Goal: Answer question/provide support: Share knowledge or assist other users

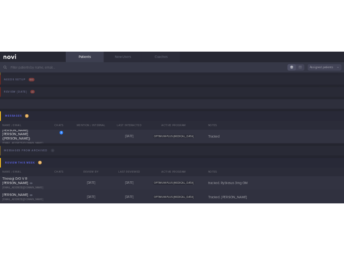
scroll to position [52, 0]
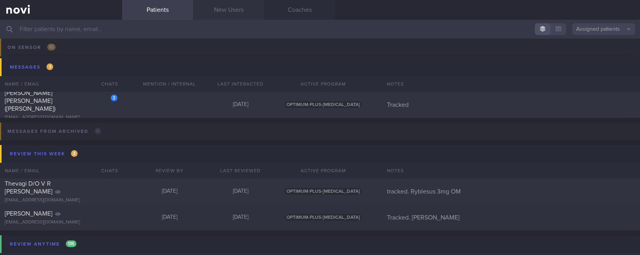
click at [229, 10] on link "New Users" at bounding box center [228, 10] width 71 height 20
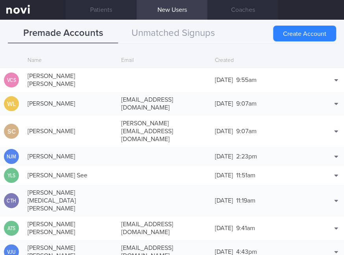
click at [232, 29] on div "Premade Accounts Unmatched Signups" at bounding box center [172, 34] width 329 height 20
click at [320, 162] on button "Match with..." at bounding box center [316, 168] width 52 height 12
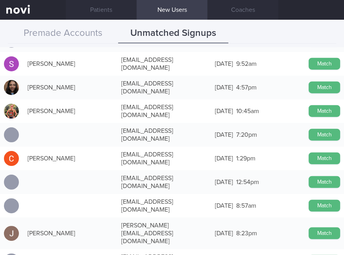
scroll to position [893, 0]
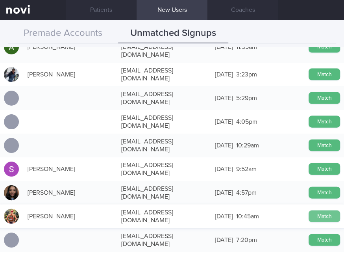
click at [313, 210] on button "Match" at bounding box center [325, 216] width 32 height 12
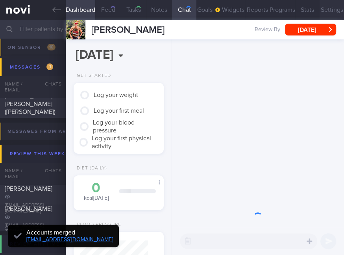
type input "tracked"
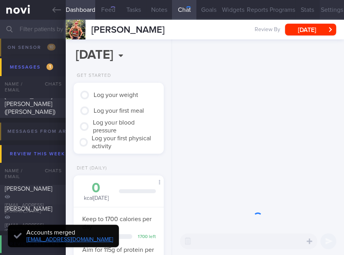
scroll to position [34, 68]
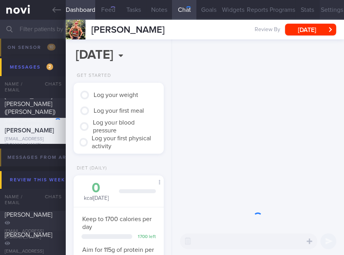
click at [327, 11] on button "Settings" at bounding box center [332, 10] width 24 height 20
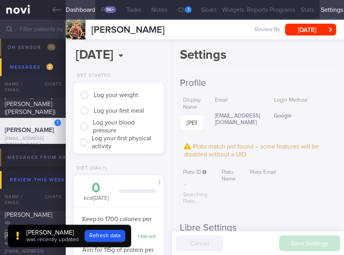
scroll to position [-399, 0]
click at [178, 15] on button "Chat 5" at bounding box center [184, 10] width 24 height 20
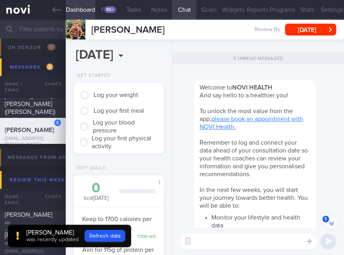
click at [201, 11] on button "Goals" at bounding box center [209, 10] width 24 height 20
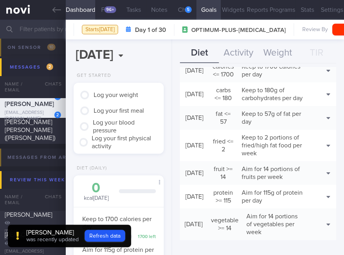
scroll to position [154, 0]
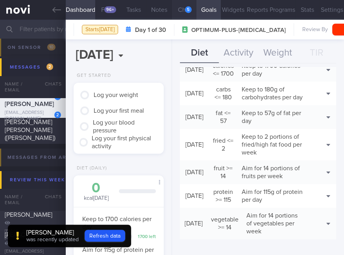
click at [185, 11] on div "5" at bounding box center [188, 9] width 7 height 7
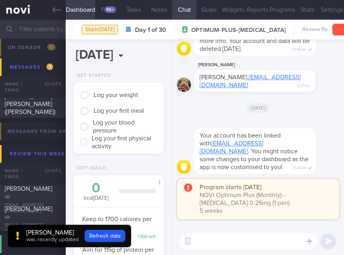
click at [322, 12] on button "Settings" at bounding box center [332, 10] width 24 height 20
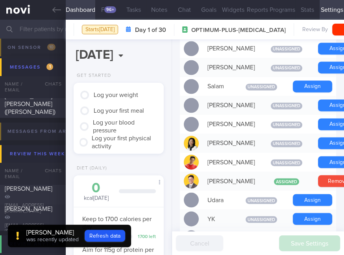
scroll to position [735, 0]
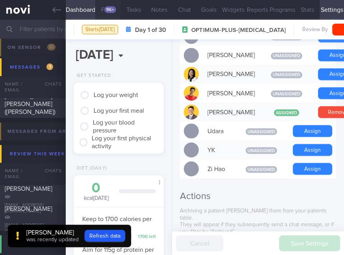
click at [107, 17] on button "Feed 96+" at bounding box center [108, 10] width 26 height 20
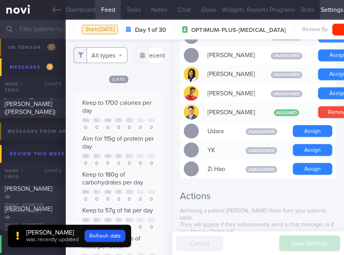
click at [110, 55] on button "All types" at bounding box center [101, 55] width 54 height 16
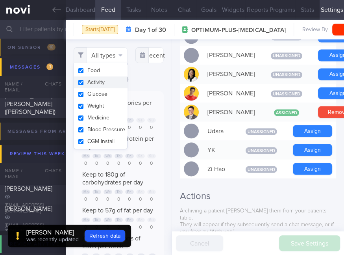
click at [104, 80] on button "Activity" at bounding box center [100, 82] width 53 height 12
checkbox input "false"
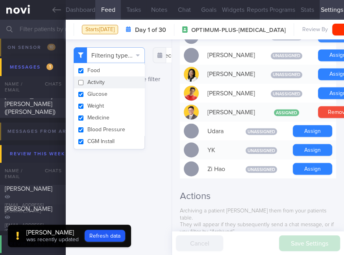
click at [144, 78] on div "No logs for selected type filter" at bounding box center [119, 79] width 90 height 9
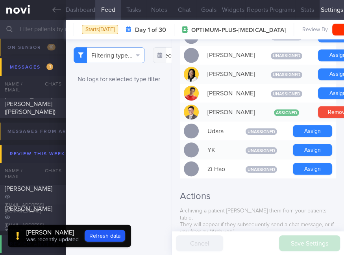
click at [149, 87] on div "Filtering type... Food Activity Glucose Weight Medicine Blood Pressure [MEDICAL…" at bounding box center [119, 147] width 106 height 216
click at [117, 43] on div "Filtering type... Food Activity Glucose Weight Medicine Blood Pressure [MEDICAL…" at bounding box center [119, 147] width 106 height 216
click at [112, 63] on div "Filtering type... Food Activity Glucose Weight Medicine Blood Pressure [MEDICAL…" at bounding box center [119, 147] width 106 height 216
click at [117, 59] on button "Filtering type..." at bounding box center [109, 55] width 71 height 16
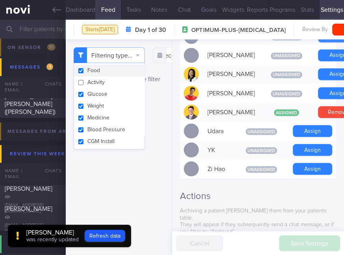
click at [197, 13] on button "Goals" at bounding box center [209, 10] width 24 height 20
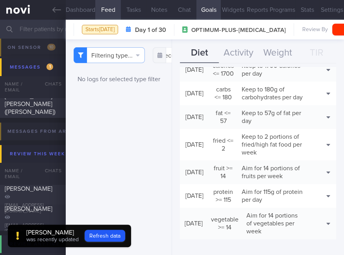
scroll to position [101, 0]
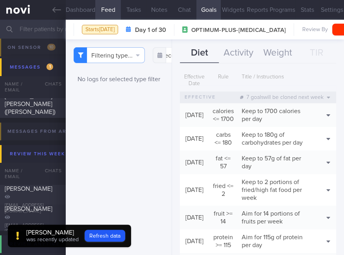
click at [151, 150] on div "Filtering type... Food Activity Glucose Weight Medicine Blood Pressure [MEDICAL…" at bounding box center [119, 147] width 106 height 216
click at [283, 51] on button "Weight" at bounding box center [277, 53] width 39 height 20
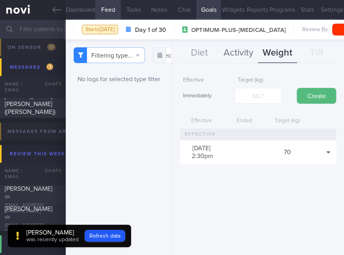
click at [250, 57] on button "Activity" at bounding box center [238, 53] width 39 height 20
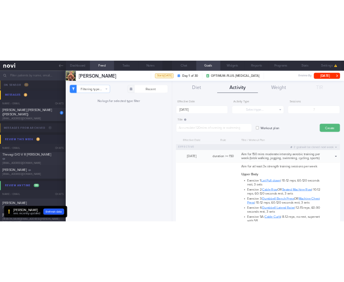
scroll to position [96, 169]
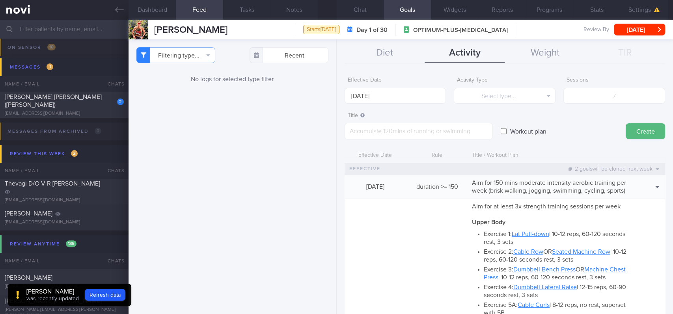
click at [296, 10] on button "Notes" at bounding box center [293, 10] width 47 height 20
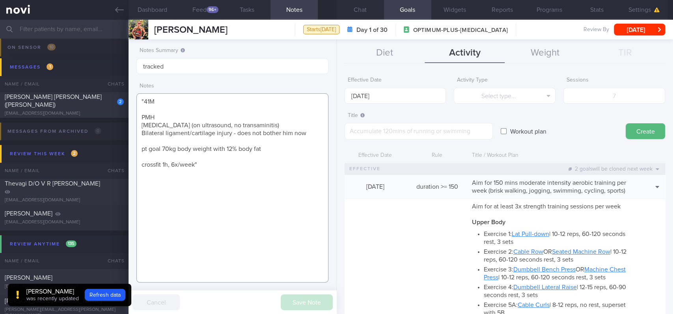
click at [226, 193] on textarea ""41M PMH [MEDICAL_DATA] (on ultrasound, no transaminitis) Bilateral ligament/ca…" at bounding box center [232, 187] width 192 height 189
drag, startPoint x: 282, startPoint y: 187, endPoint x: 40, endPoint y: 78, distance: 265.3
click at [40, 78] on div "Patients New Users Coaches Assigned patients Assigned patients All active patie…" at bounding box center [336, 167] width 673 height 294
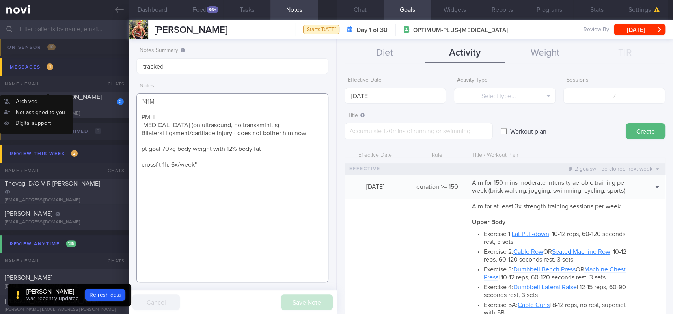
paste textarea "- pt is a coach at BFT Upper Thomson PMH [MEDICAL_DATA] (on ultrasound, no tran…"
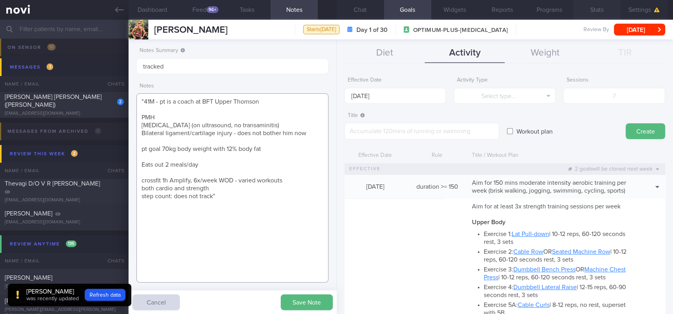
scroll to position [394008, 393986]
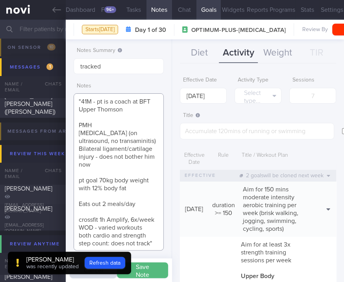
type textarea ""41M - pt is a coach at BFT Upper Thomson PMH [MEDICAL_DATA] (on ultrasound, no…"
click at [161, 266] on button "Save Note" at bounding box center [142, 270] width 51 height 16
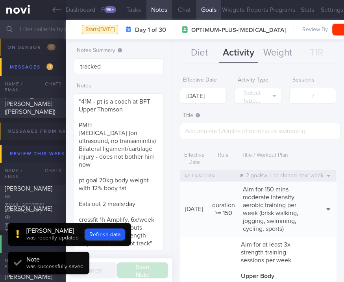
scroll to position [96, 169]
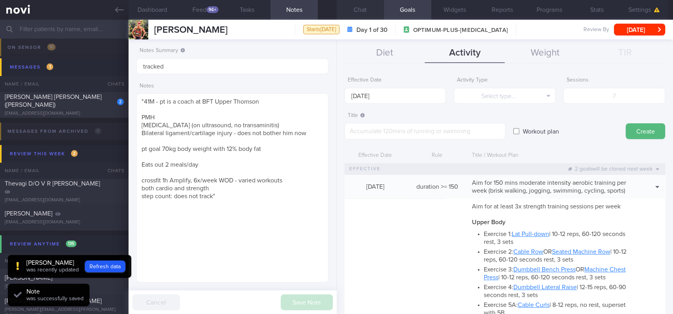
click at [378, 11] on button "Chat" at bounding box center [360, 10] width 47 height 20
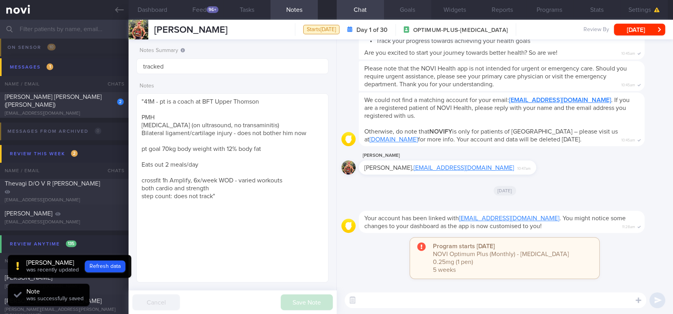
click at [420, 12] on button "Goals" at bounding box center [407, 10] width 47 height 20
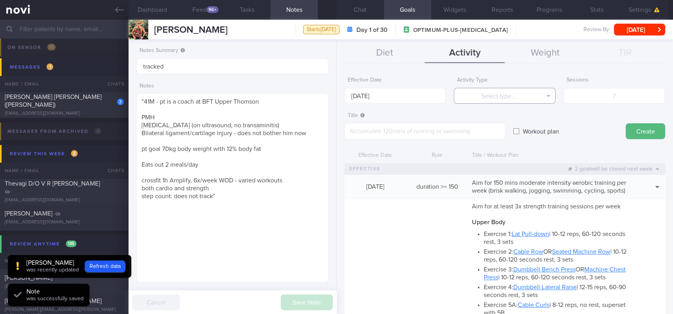
click at [500, 93] on button "Select type..." at bounding box center [505, 96] width 102 height 16
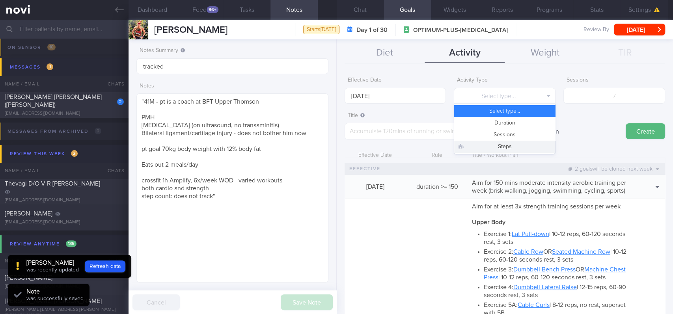
click at [511, 144] on button "Steps" at bounding box center [504, 147] width 101 height 12
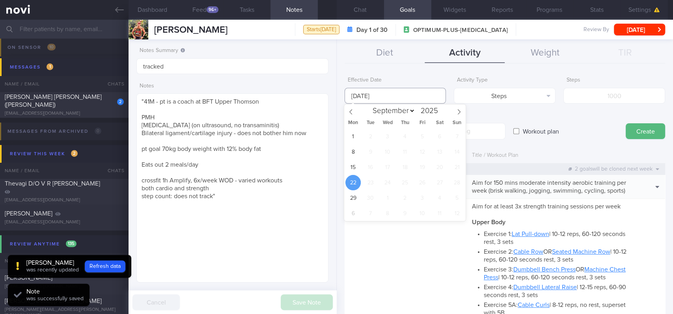
click at [416, 96] on input "[DATE]" at bounding box center [395, 96] width 102 height 16
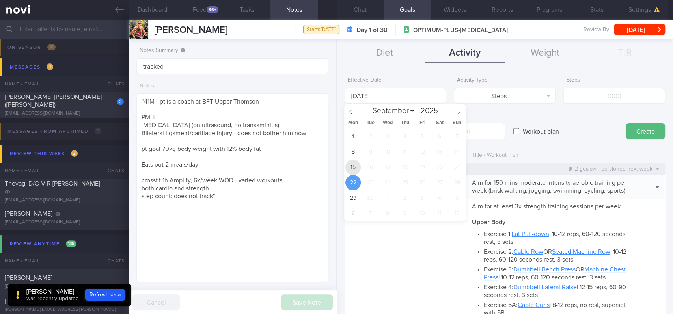
click at [358, 165] on span "15" at bounding box center [352, 167] width 15 height 15
type input "[DATE]"
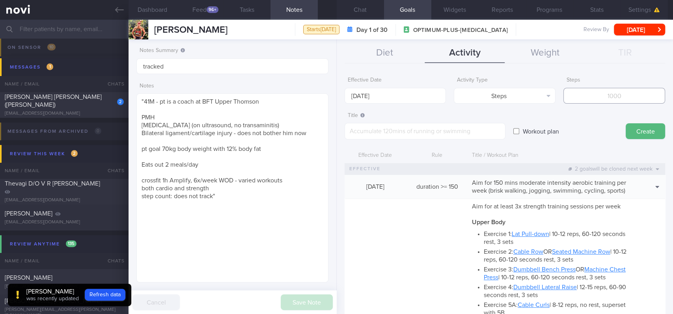
click at [594, 95] on input "number" at bounding box center [614, 96] width 102 height 16
type input "70000"
click at [473, 132] on textarea at bounding box center [424, 131] width 161 height 17
click at [370, 131] on textarea "Aim for 10K steps daily (70K per week)" at bounding box center [424, 131] width 161 height 17
type textarea "Aim for 10K steps daily (70K per week)"
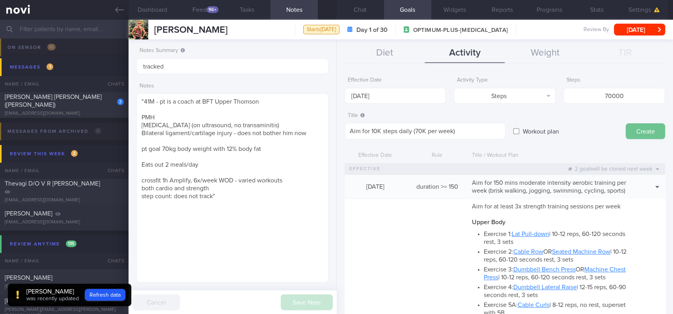
click at [634, 125] on button "Create" at bounding box center [644, 131] width 39 height 16
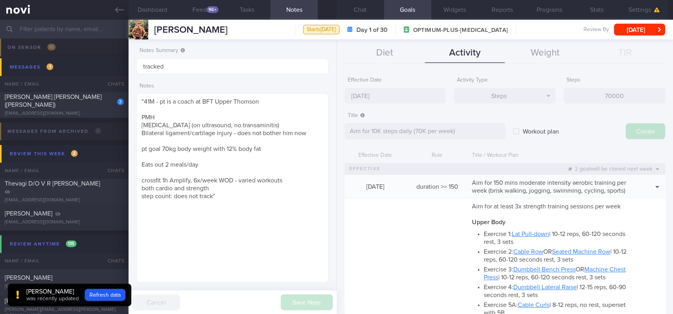
type input "[DATE]"
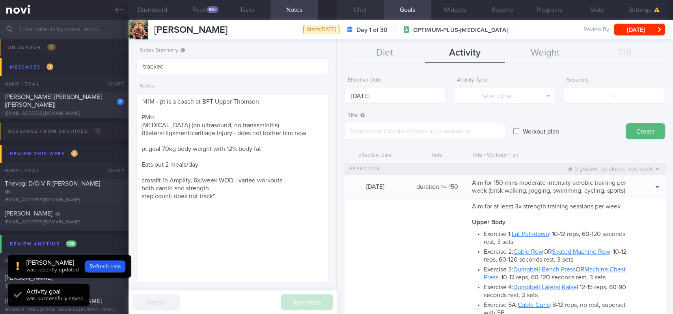
click at [364, 15] on button "Chat" at bounding box center [360, 10] width 47 height 20
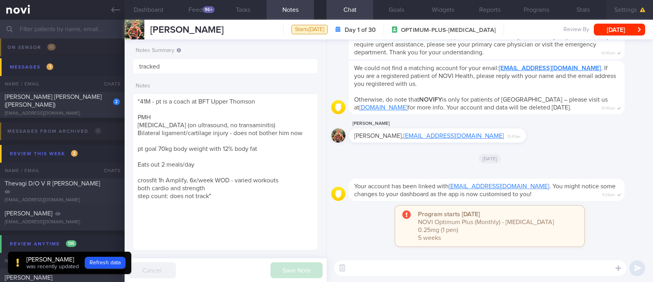
scroll to position [393971, 393889]
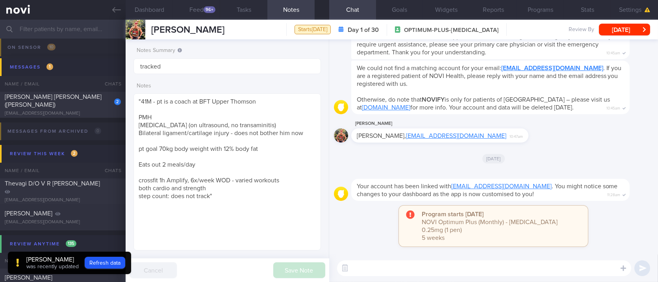
click at [492, 262] on textarea at bounding box center [484, 268] width 294 height 16
paste textarea "Hi [PERSON_NAME]! This is [PERSON_NAME], the dietitian. It was nice chatting wi…"
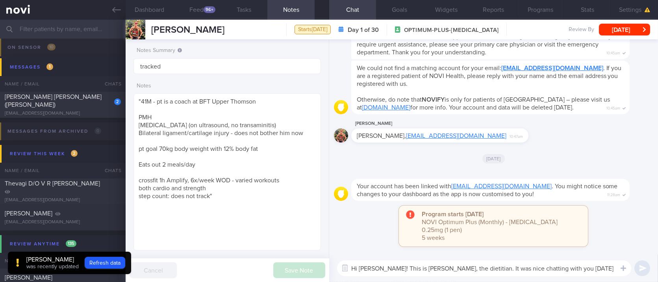
scroll to position [0, 0]
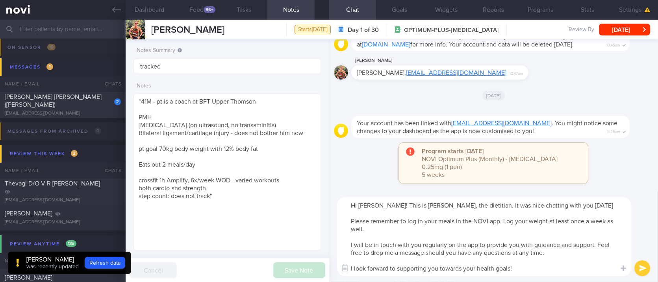
click at [366, 208] on textarea "Hi [PERSON_NAME]! This is [PERSON_NAME], the dietitian. It was nice chatting wi…" at bounding box center [484, 236] width 294 height 79
type textarea "Hi [PERSON_NAME]! This is [PERSON_NAME], the dietitian. It was nice chatting wi…"
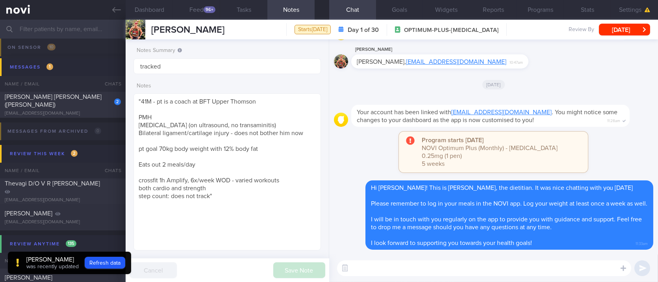
click at [460, 268] on textarea at bounding box center [484, 268] width 294 height 16
paste textarea "Here are the points we discussed just now, with additional suggestions [MEDICAL…"
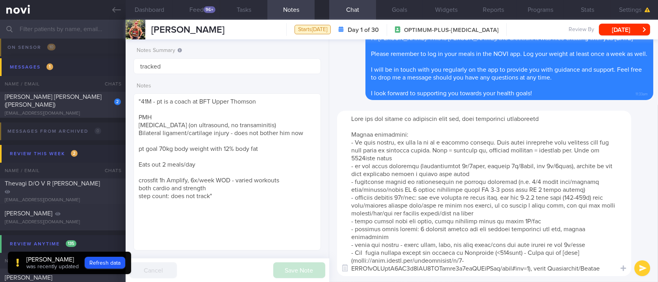
click at [388, 158] on textarea at bounding box center [484, 194] width 294 height 166
click at [355, 157] on textarea at bounding box center [484, 194] width 294 height 166
click at [537, 226] on textarea at bounding box center [484, 194] width 294 height 166
click at [550, 175] on textarea at bounding box center [484, 194] width 294 height 166
click at [533, 182] on textarea at bounding box center [484, 194] width 294 height 166
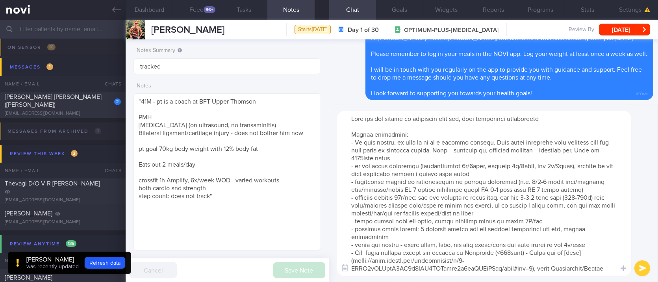
click at [444, 189] on textarea at bounding box center [484, 194] width 294 height 166
drag, startPoint x: 536, startPoint y: 184, endPoint x: 552, endPoint y: 181, distance: 16.3
click at [536, 184] on textarea at bounding box center [484, 194] width 294 height 166
click at [431, 203] on textarea at bounding box center [484, 194] width 294 height 166
click at [409, 196] on textarea at bounding box center [484, 194] width 294 height 166
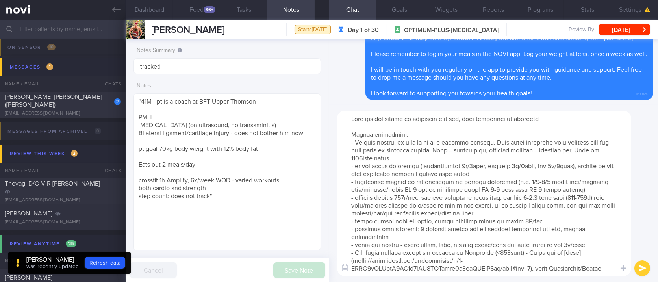
click at [545, 195] on textarea at bounding box center [484, 194] width 294 height 166
click at [587, 195] on textarea at bounding box center [484, 194] width 294 height 166
click at [530, 224] on textarea at bounding box center [484, 194] width 294 height 166
click at [526, 194] on textarea at bounding box center [484, 194] width 294 height 166
click at [549, 232] on textarea at bounding box center [484, 194] width 294 height 166
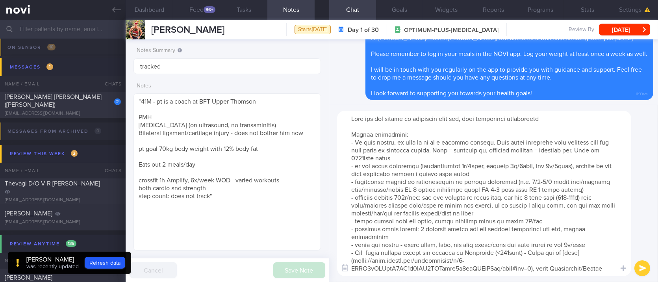
click at [549, 203] on textarea at bounding box center [484, 194] width 294 height 166
click at [540, 216] on textarea at bounding box center [484, 194] width 294 height 166
click at [490, 247] on textarea at bounding box center [484, 194] width 294 height 166
click at [547, 221] on textarea at bounding box center [484, 194] width 294 height 166
click at [528, 212] on textarea at bounding box center [484, 194] width 294 height 166
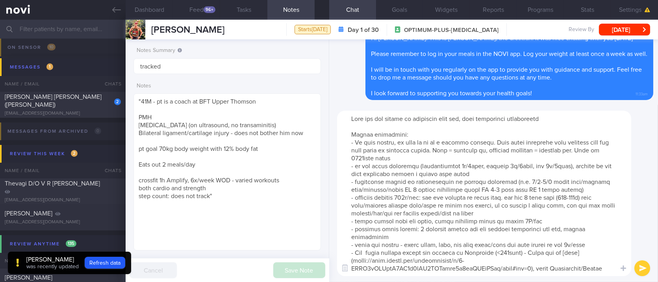
click at [520, 222] on textarea at bounding box center [484, 194] width 294 height 166
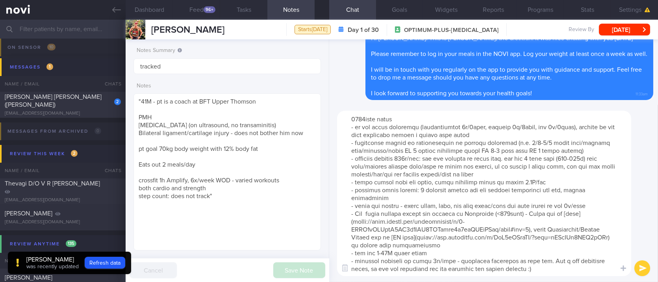
click at [536, 245] on textarea at bounding box center [484, 194] width 294 height 166
click at [471, 252] on textarea at bounding box center [484, 194] width 294 height 166
click at [552, 265] on textarea at bounding box center [484, 194] width 294 height 166
click at [565, 273] on textarea at bounding box center [484, 194] width 294 height 166
drag, startPoint x: 451, startPoint y: 260, endPoint x: 523, endPoint y: 266, distance: 72.0
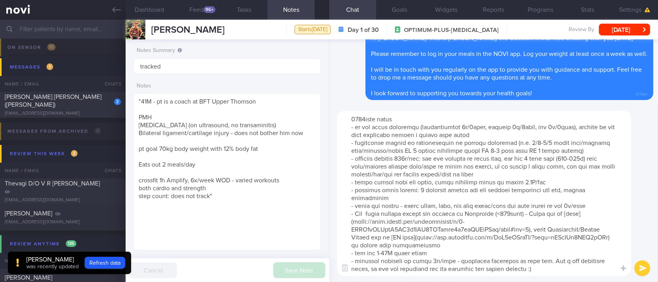
click at [523, 266] on textarea at bounding box center [484, 194] width 294 height 166
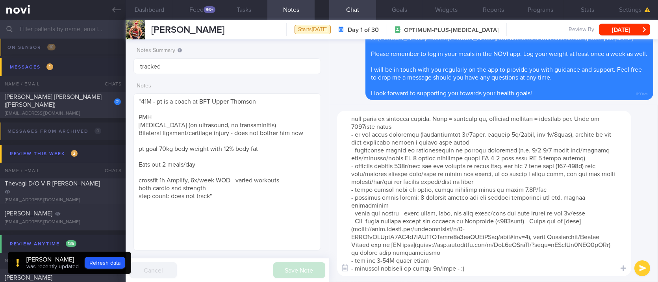
scroll to position [31, 0]
click at [426, 270] on textarea at bounding box center [484, 194] width 294 height 166
click at [404, 12] on button "Goals" at bounding box center [399, 10] width 47 height 20
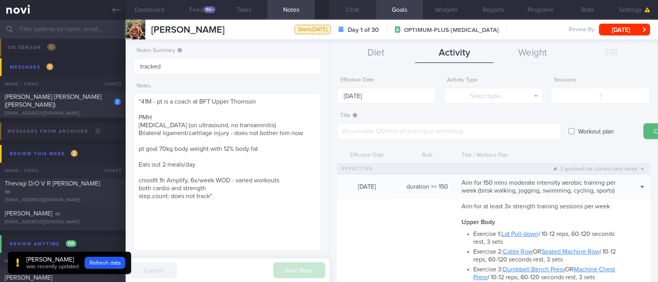
click at [368, 10] on button "Chat" at bounding box center [352, 10] width 47 height 20
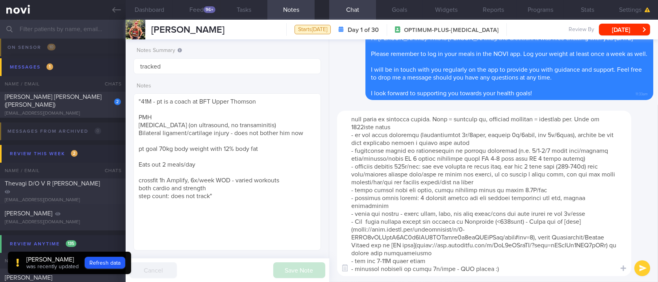
click at [525, 266] on textarea at bounding box center [484, 194] width 294 height 166
click at [454, 266] on textarea at bounding box center [484, 194] width 294 height 166
type textarea "Here are the points we discussed just now, with additional suggestions [MEDICAL…"
click at [550, 268] on textarea at bounding box center [484, 194] width 294 height 166
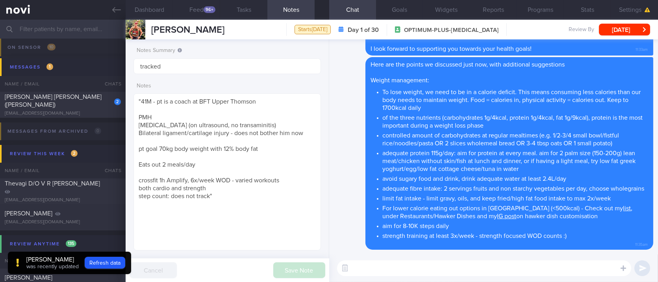
click at [391, 270] on textarea at bounding box center [484, 268] width 294 height 16
click at [393, 272] on textarea at bounding box center [484, 268] width 294 height 16
click at [378, 277] on div "​ ​" at bounding box center [493, 269] width 329 height 28
click at [379, 271] on textarea at bounding box center [484, 268] width 294 height 16
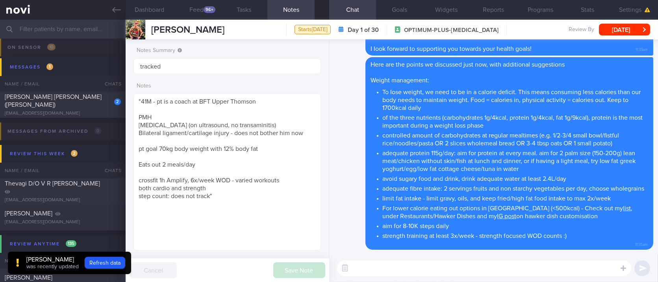
click at [379, 271] on textarea at bounding box center [484, 268] width 294 height 16
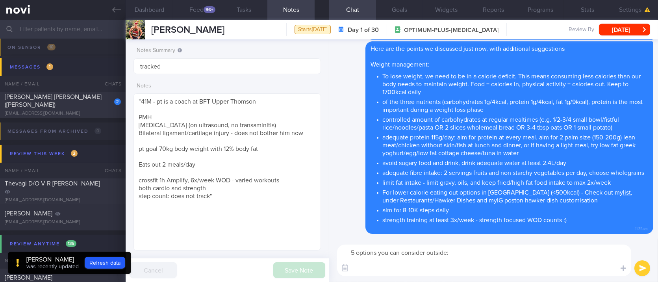
click at [357, 251] on textarea "5 options you can consider outside:" at bounding box center [484, 261] width 294 height 32
click at [402, 269] on textarea "5 hawker options you can consider outside:" at bounding box center [484, 261] width 294 height 32
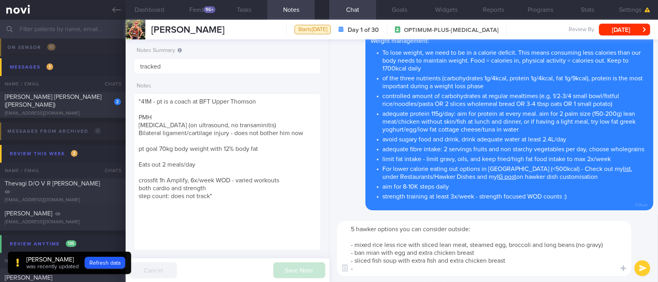
click at [498, 252] on textarea "5 hawker options you can consider outside: - mixed rice less rice with sliced l…" at bounding box center [484, 248] width 294 height 55
click at [470, 265] on textarea "5 hawker options you can consider outside: - mixed rice less rice with sliced l…" at bounding box center [484, 248] width 294 height 55
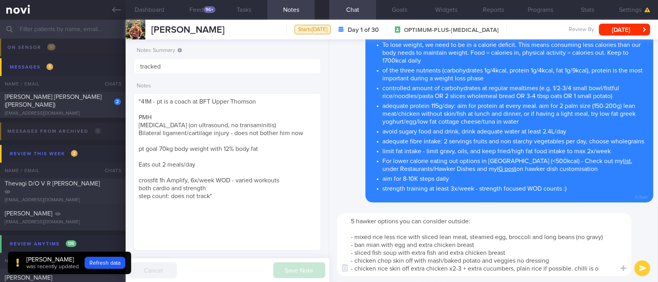
type textarea "5 hawker options you can consider outside: - mixed rice less rice with sliced l…"
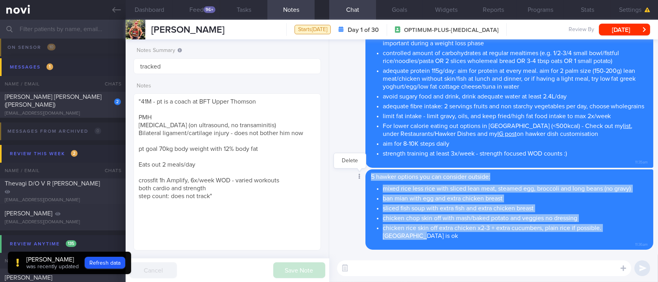
drag, startPoint x: 638, startPoint y: 236, endPoint x: 373, endPoint y: 186, distance: 269.0
click at [373, 186] on div "Delete 5 hawker options you can consider outside: mixed rice less rice with sli…" at bounding box center [494, 209] width 320 height 81
copy span "5 hawker options you can consider outside: mixed rice less rice with sliced lea…"
click at [451, 268] on textarea at bounding box center [484, 268] width 294 height 16
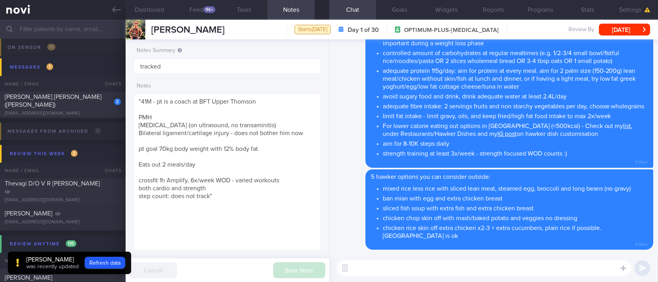
paste textarea "[Isopure unflavoured]([URL][DOMAIN_NAME]) 100kcal 25g protein 0g carbs per 29g …"
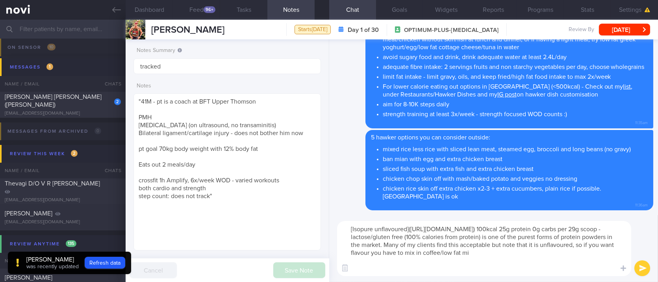
scroll to position [7, 0]
type textarea "[Isopure unflavoured]([URL][DOMAIN_NAME]) 100kcal 25g protein 0g carbs per 29g …"
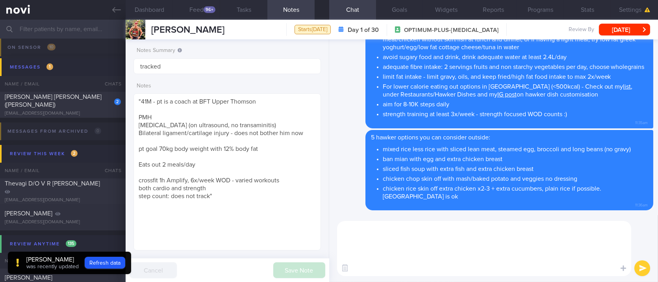
scroll to position [0, 0]
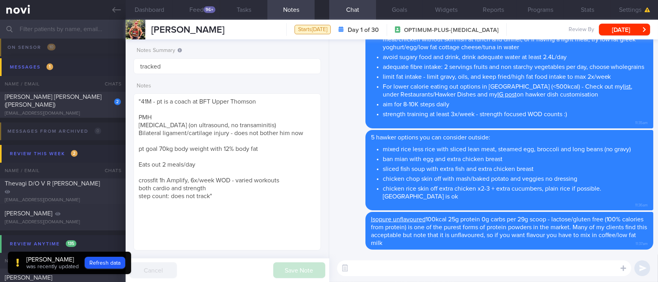
click at [467, 264] on textarea at bounding box center [484, 268] width 294 height 16
paste textarea "[Loremip Dol sitametc adipisc elitsed doeius](tempo://inc.utlabo.et/dolorema/al…"
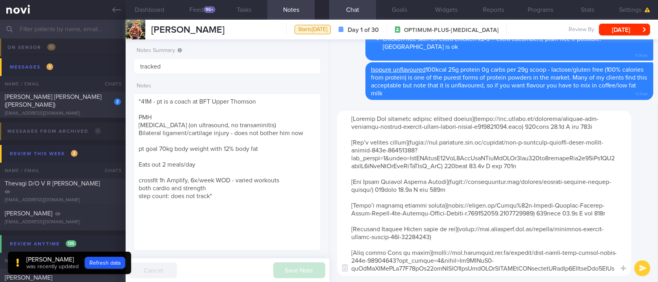
click at [349, 121] on textarea at bounding box center [484, 194] width 294 height 166
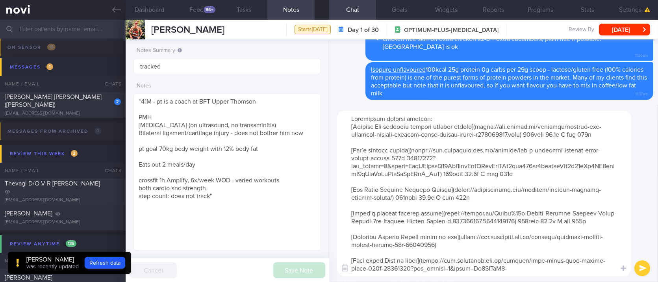
type textarea "Loremipsum dolorsi ametcon: [Adipisc Eli seddoeiu tempori utlabor etdolo](magna…"
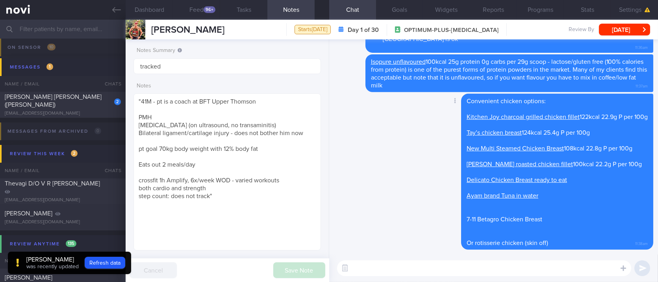
click at [382, 175] on div "Delete Convenient chicken options: Kitchen Joy charcoal grilled chicken fillet …" at bounding box center [494, 174] width 320 height 161
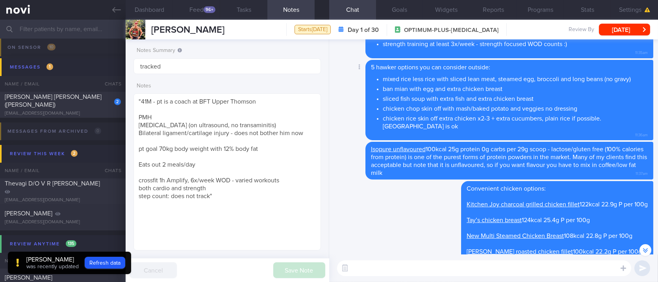
scroll to position [-158, 0]
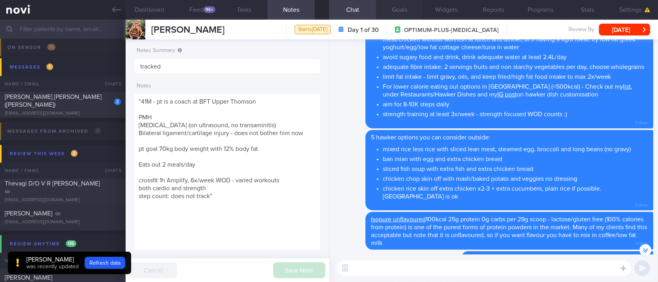
click at [393, 10] on button "Goals" at bounding box center [399, 10] width 47 height 20
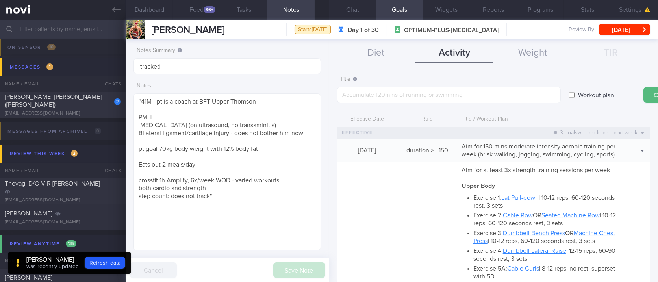
scroll to position [158, 0]
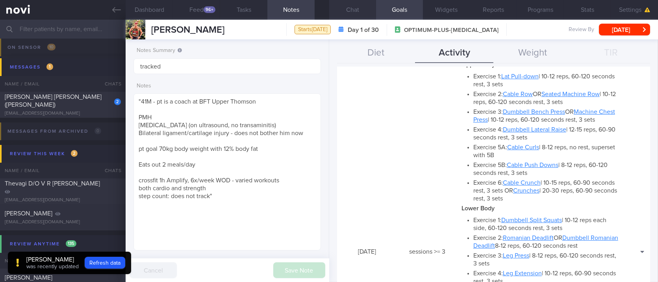
click at [359, 9] on button "Chat" at bounding box center [352, 10] width 47 height 20
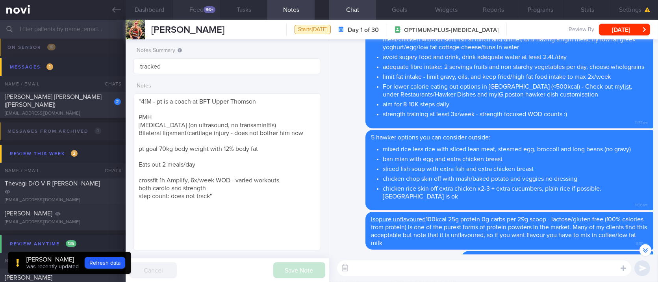
click at [203, 15] on button "Feed 96+" at bounding box center [196, 10] width 47 height 20
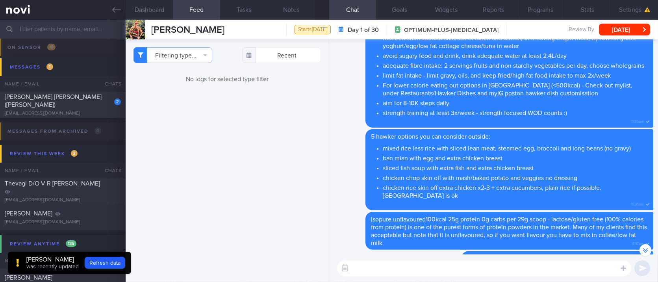
click at [469, 270] on textarea at bounding box center [484, 268] width 294 height 16
paste textarea "Here are the instructions for [AI photo food logging]([URL][DOMAIN_NAME])"
type textarea "Here are the instructions for [AI photo food logging]([URL][DOMAIN_NAME])"
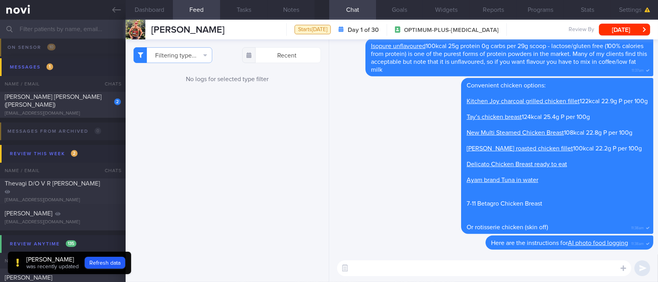
click at [487, 267] on textarea at bounding box center [484, 268] width 294 height 16
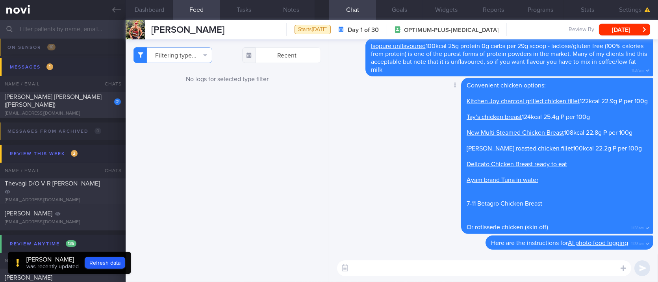
click at [398, 188] on div "Delete Convenient chicken options: Kitchen Joy charcoal grilled chicken fillet …" at bounding box center [494, 157] width 320 height 158
click at [73, 106] on div "2 [PERSON_NAME] [PERSON_NAME] ([PERSON_NAME]) [EMAIL_ADDRESS][DOMAIN_NAME]" at bounding box center [63, 105] width 126 height 24
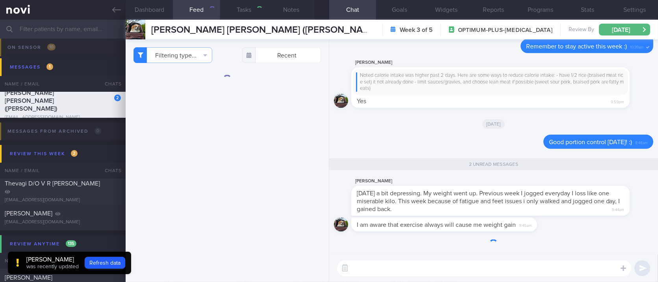
type input "Tracked"
type textarea "[PERSON_NAME] [PERSON_NAME] ([PERSON_NAME]) [EMAIL_ADDRESS][DOMAIN_NAME] [PHONE…"
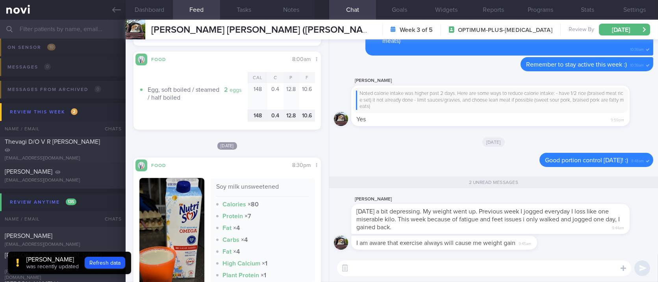
scroll to position [946, 0]
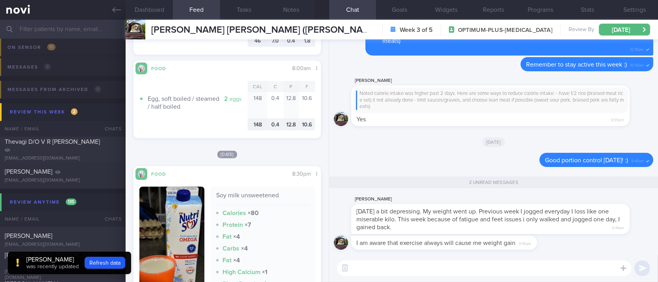
click at [160, 11] on button "Dashboard" at bounding box center [149, 10] width 47 height 20
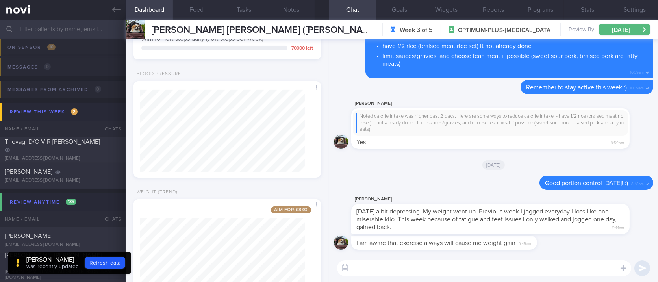
scroll to position [636, 0]
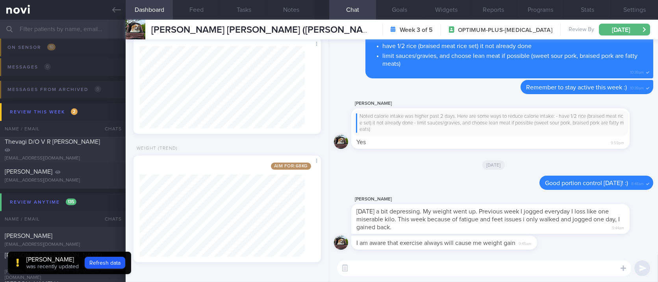
drag, startPoint x: 418, startPoint y: 226, endPoint x: 524, endPoint y: 226, distance: 106.4
click at [524, 226] on div "[PERSON_NAME] [DATE] a bit depressing. My weight went up. Previous week I jogge…" at bounding box center [502, 214] width 302 height 39
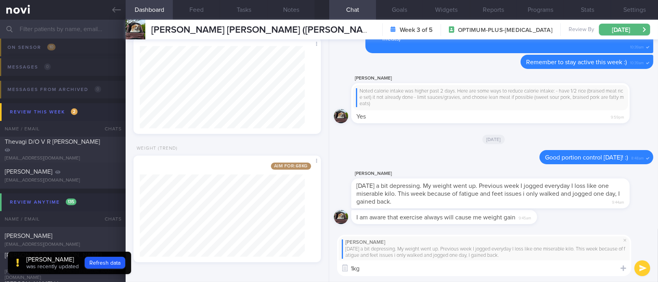
drag, startPoint x: 364, startPoint y: 266, endPoint x: 295, endPoint y: 270, distance: 69.8
click at [295, 270] on div "Dashboard Feed Tasks Notes Chat Goals Widgets Reports Programs Stats Settings […" at bounding box center [392, 151] width 533 height 262
type textarea "Don't be discouraged, [PERSON_NAME]! 1"
click at [635, 260] on button "submit" at bounding box center [643, 268] width 16 height 16
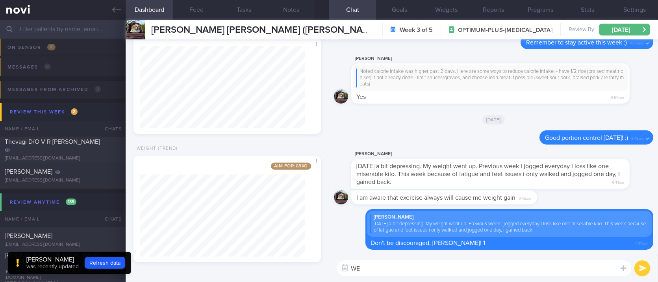
type textarea "W"
click at [414, 278] on div "​ ​" at bounding box center [493, 269] width 329 height 28
click at [410, 271] on textarea at bounding box center [484, 268] width 294 height 16
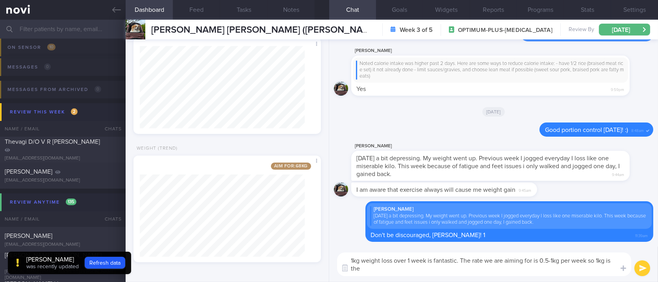
scroll to position [0, 0]
type textarea "1kg weight loss over 1 week is fantastic. The rate we are aiming for is 0.5-1kg…"
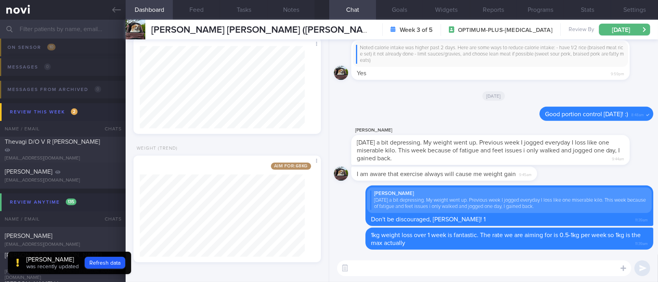
click at [435, 270] on textarea at bounding box center [484, 268] width 294 height 16
paste textarea "Weight fluctuations and plateaus are expected during a weight loss journey. Day…"
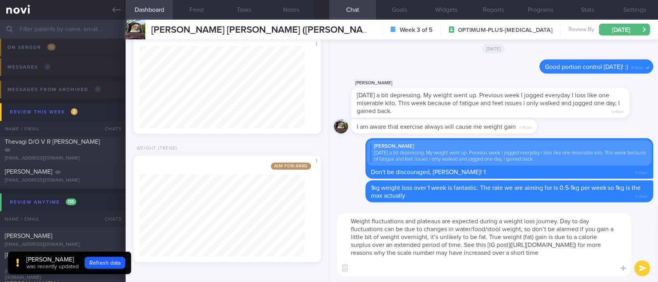
type textarea "Weight fluctuations and plateaus are expected during a weight loss journey. Day…"
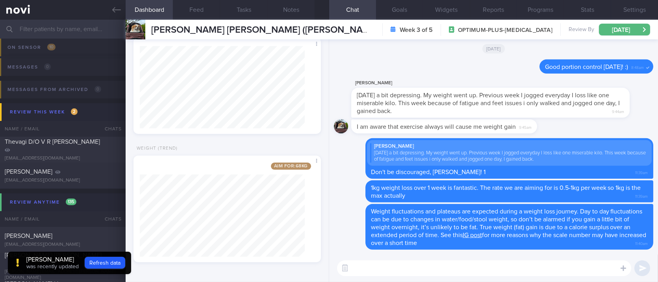
click at [413, 271] on textarea at bounding box center [484, 268] width 294 height 16
click at [413, 269] on textarea at bounding box center [484, 268] width 294 height 16
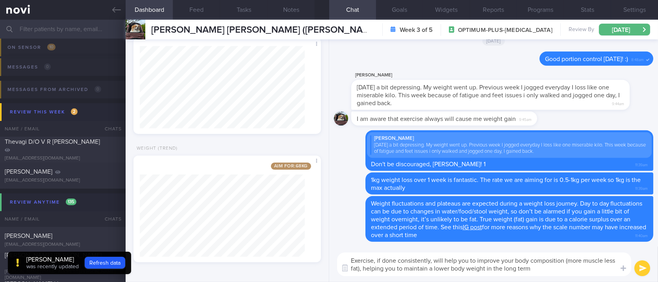
type textarea "Exercise, if done consistently, will help you to improve your body composition …"
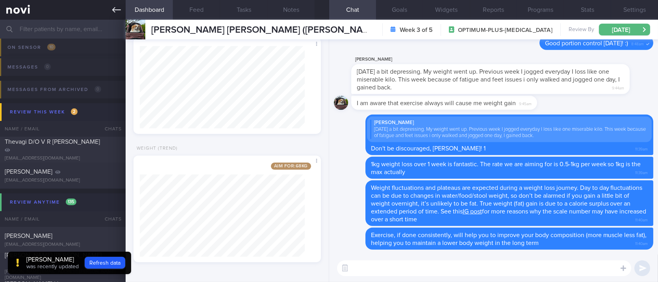
click at [115, 14] on icon at bounding box center [116, 10] width 9 height 9
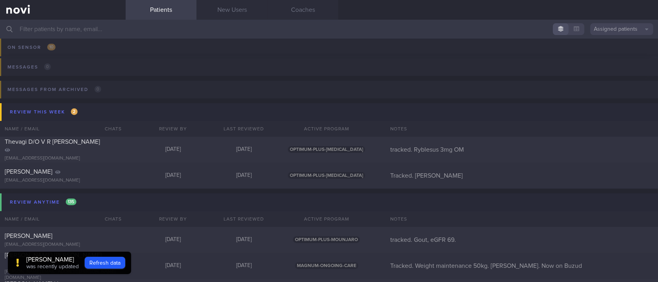
click at [72, 268] on span "was recently updated" at bounding box center [52, 267] width 52 height 6
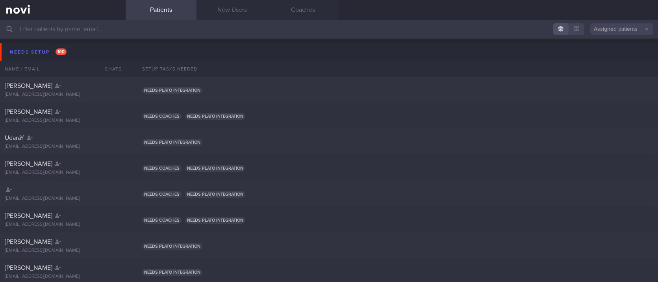
click at [244, 25] on input "text" at bounding box center [329, 29] width 658 height 19
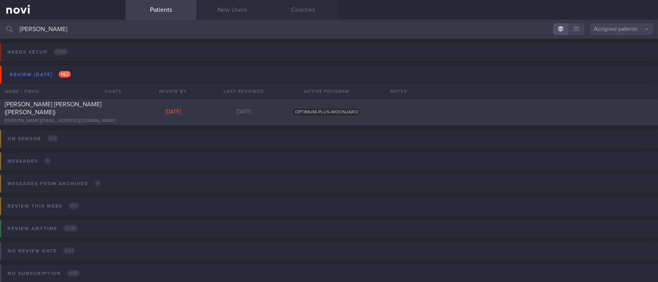
type input "desmon"
click at [140, 116] on div "CHAN CHOON HOCK (Desmond) desmond_chchan@yahoo.com.sg Mon, 8 Sep 11 days ago OP…" at bounding box center [329, 112] width 658 height 26
select select "8"
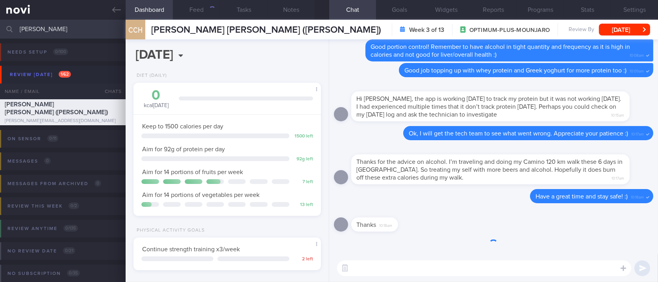
scroll to position [94, 165]
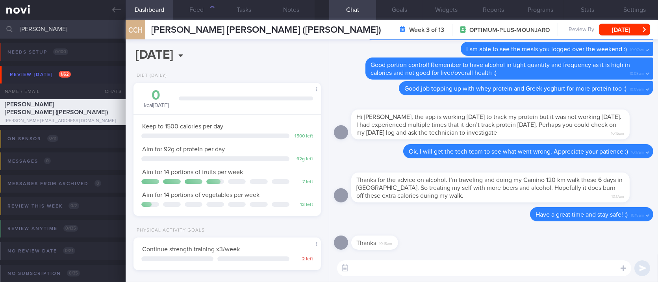
click at [473, 266] on textarea at bounding box center [484, 268] width 294 height 16
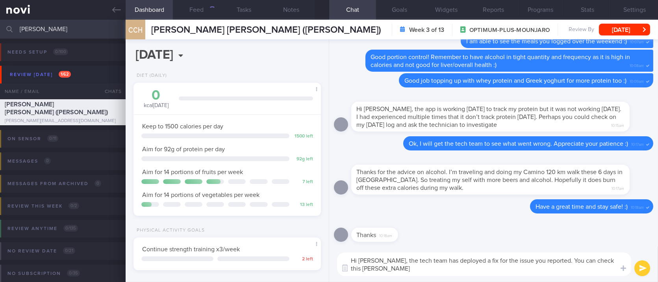
scroll to position [0, 0]
type textarea "Hi Desmond, the tech team has deployed a fix for the issue you reported. You ca…"
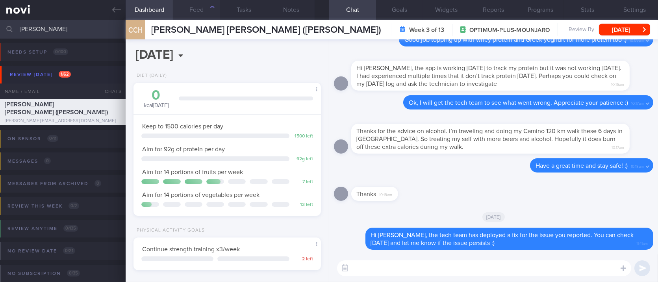
click at [205, 10] on button "Feed" at bounding box center [196, 10] width 47 height 20
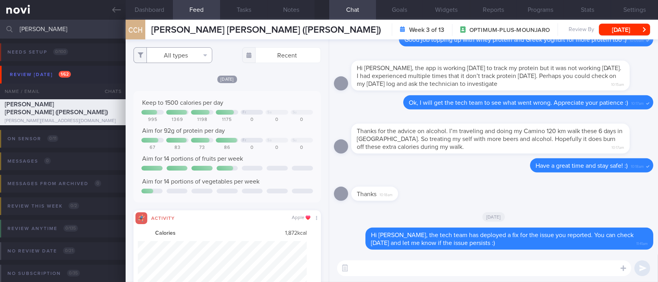
click at [192, 52] on button "All types" at bounding box center [173, 55] width 79 height 16
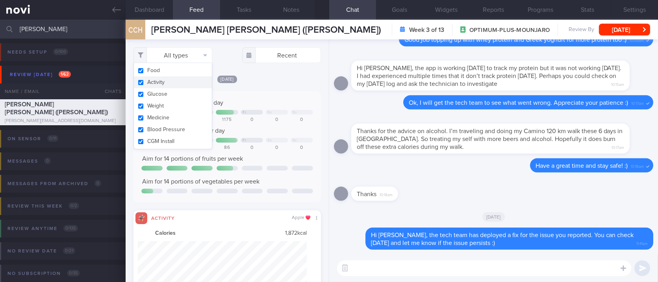
click at [170, 83] on button "Activity" at bounding box center [173, 82] width 78 height 12
checkbox input "false"
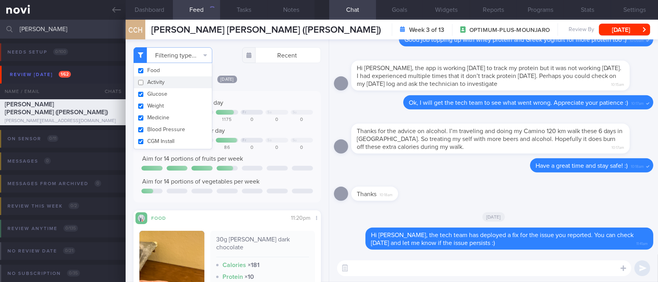
click at [252, 88] on div "Yesterday Keep to 1500 calories per day Fr Sa Su 995 1369 1198 1175 0 0 0 Aim f…" at bounding box center [227, 233] width 187 height 316
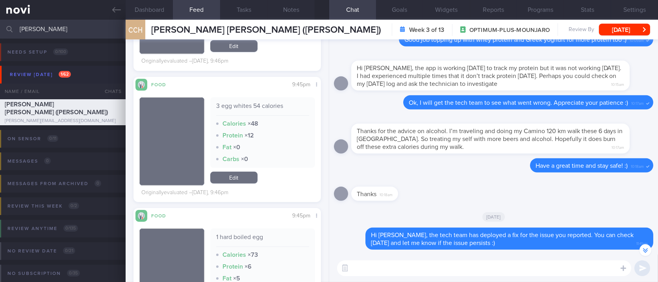
scroll to position [-105, 0]
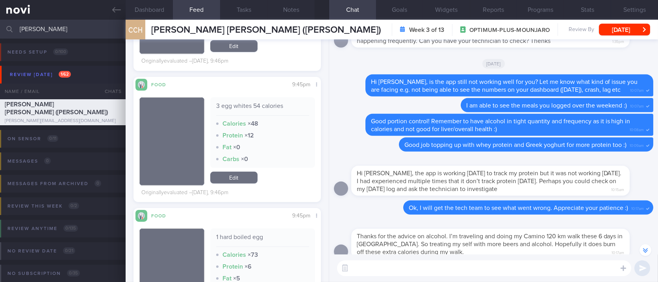
click at [110, 12] on link at bounding box center [63, 10] width 126 height 20
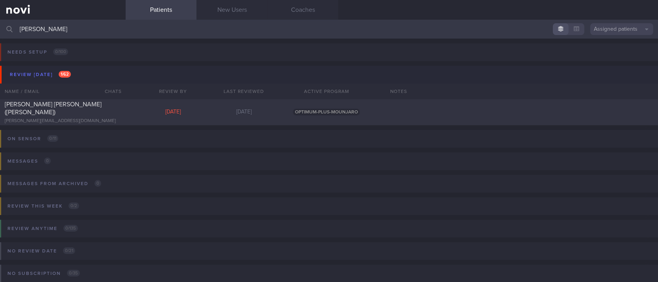
drag, startPoint x: 136, startPoint y: 26, endPoint x: -9, endPoint y: 26, distance: 144.6
click at [0, 26] on html "You are offline! Some functionality will be unavailable Patients New Users Coac…" at bounding box center [329, 141] width 658 height 282
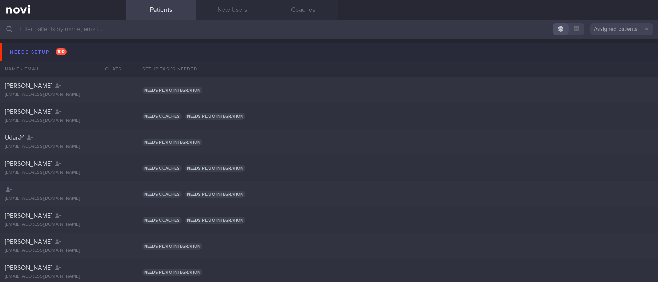
click at [79, 49] on button "Needs setup 100" at bounding box center [330, 52] width 661 height 18
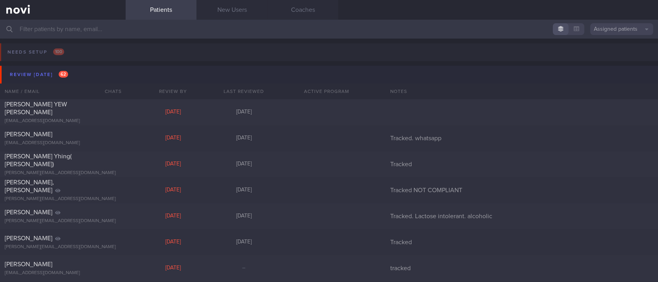
click at [86, 74] on button "Review today 62" at bounding box center [330, 75] width 661 height 18
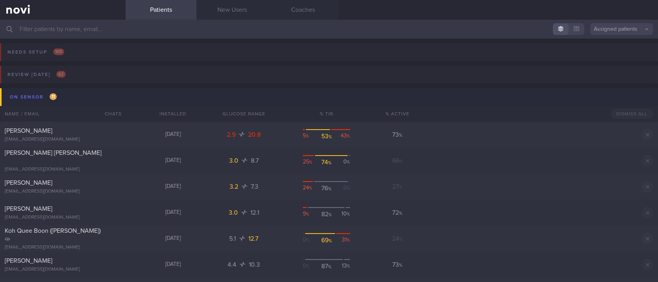
click at [132, 99] on button "On sensor 11" at bounding box center [330, 97] width 661 height 18
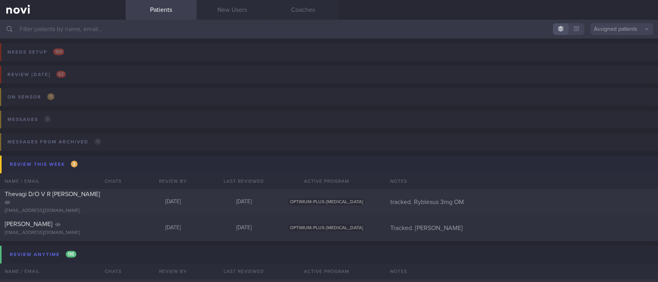
click at [152, 169] on button "Review this week 2" at bounding box center [330, 165] width 661 height 18
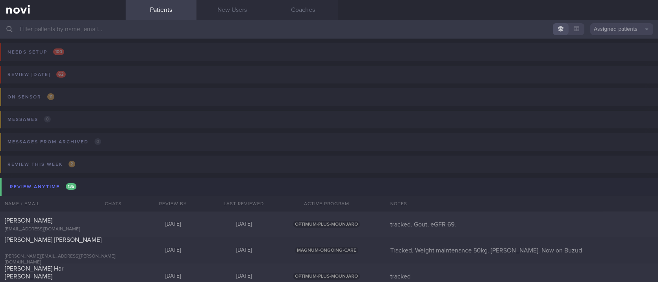
click at [273, 24] on input "text" at bounding box center [329, 29] width 658 height 19
click at [192, 29] on input "text" at bounding box center [329, 29] width 658 height 19
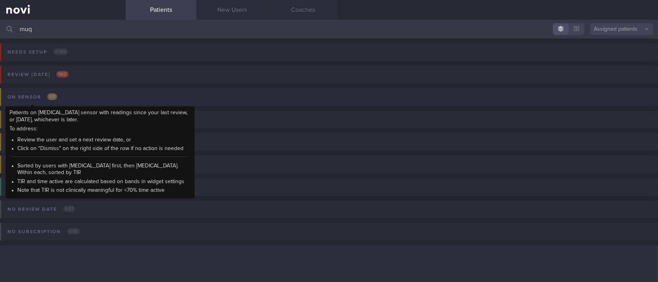
type input "muq"
click at [56, 98] on span "1 / 11" at bounding box center [52, 96] width 10 height 7
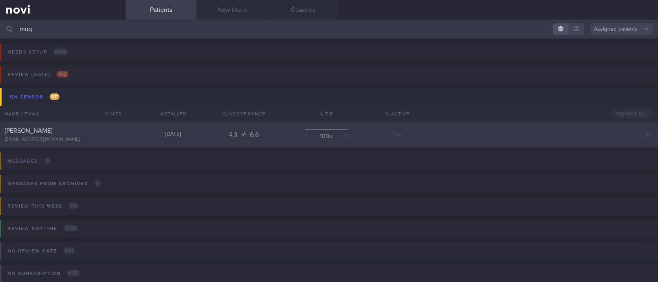
click at [117, 140] on div "[EMAIL_ADDRESS][DOMAIN_NAME]" at bounding box center [63, 140] width 116 height 6
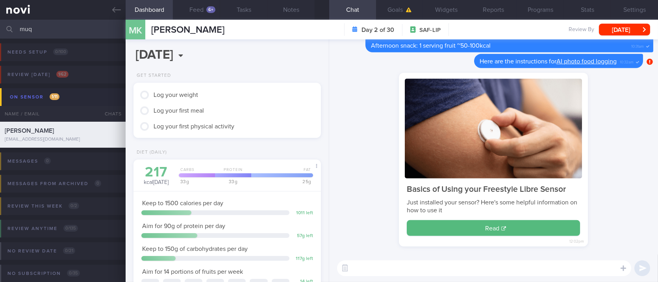
scroll to position [105, 168]
click at [199, 5] on button "Feed 6+" at bounding box center [196, 10] width 47 height 20
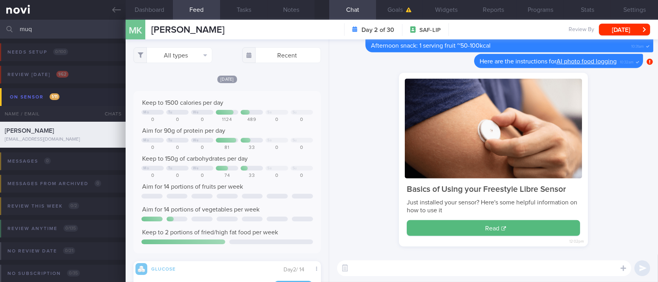
scroll to position [113, 172]
click at [188, 57] on button "All types" at bounding box center [173, 55] width 79 height 16
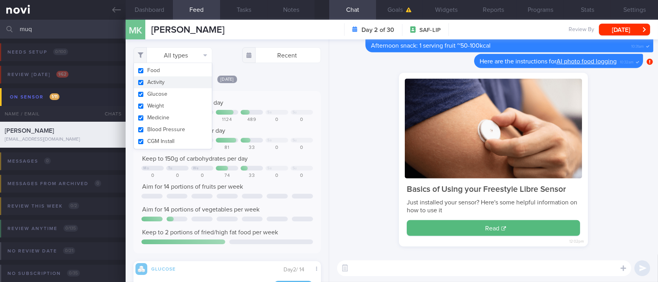
click at [173, 79] on button "Activity" at bounding box center [173, 82] width 78 height 12
checkbox input "false"
drag, startPoint x: 369, startPoint y: 260, endPoint x: 371, endPoint y: 264, distance: 4.4
click at [369, 261] on textarea at bounding box center [484, 268] width 294 height 16
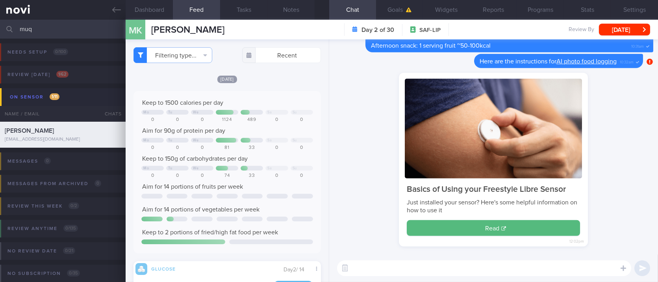
click at [372, 265] on textarea at bounding box center [484, 268] width 294 height 16
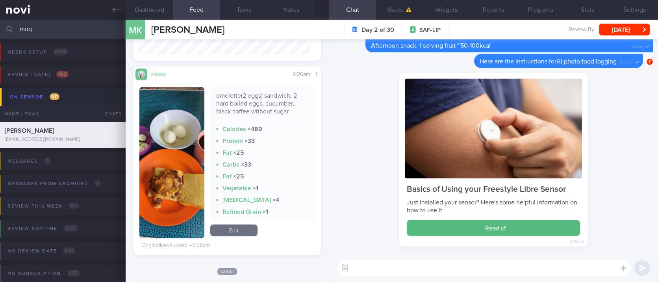
scroll to position [368, 0]
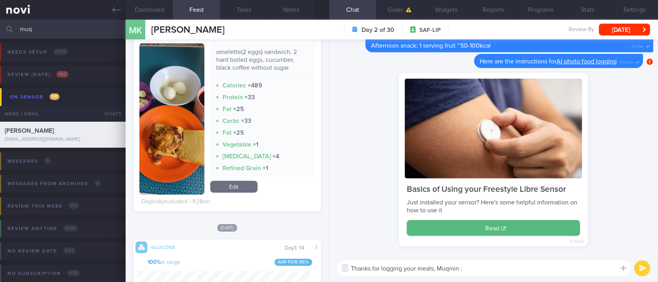
type textarea "Thanks for logging your meals, Muqmin :)"
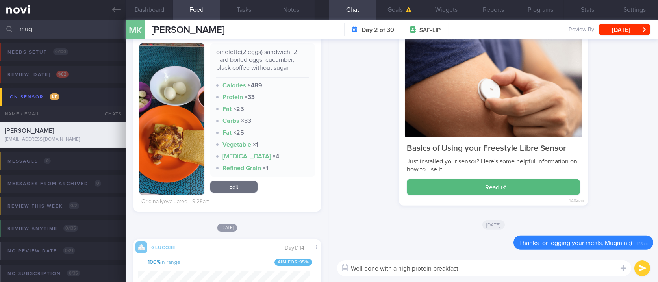
type textarea "Well done with a high protein breakfast!"
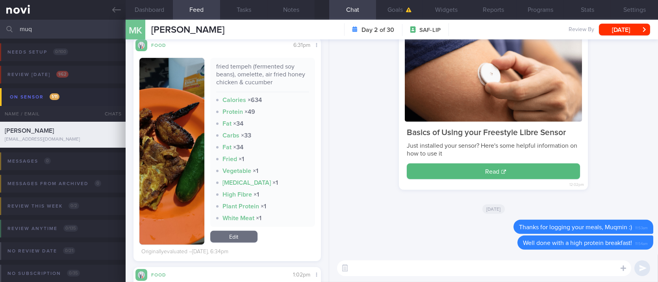
scroll to position [683, 0]
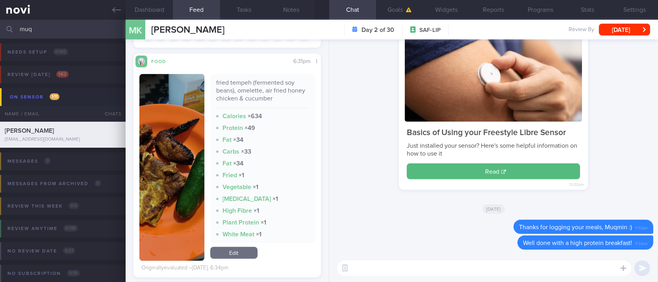
click at [185, 190] on button "button" at bounding box center [171, 167] width 65 height 187
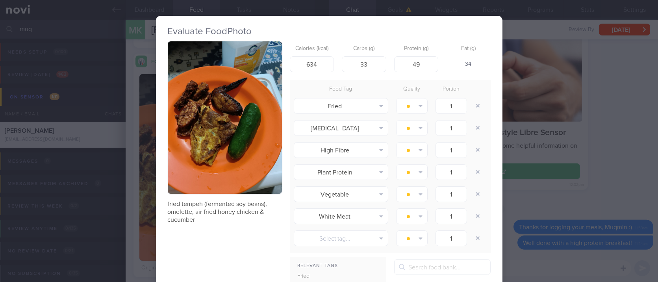
click at [526, 171] on div "Evaluate Food Photo fried tempeh (fermented soy beans), omelette, air fried hon…" at bounding box center [329, 141] width 658 height 282
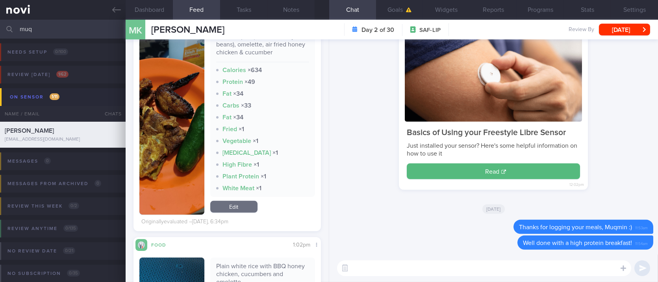
scroll to position [946, 0]
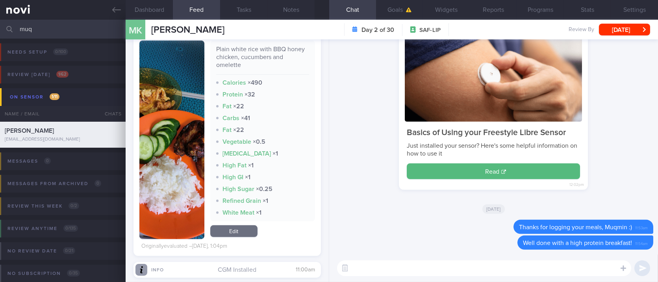
click at [167, 161] on button "button" at bounding box center [171, 140] width 65 height 199
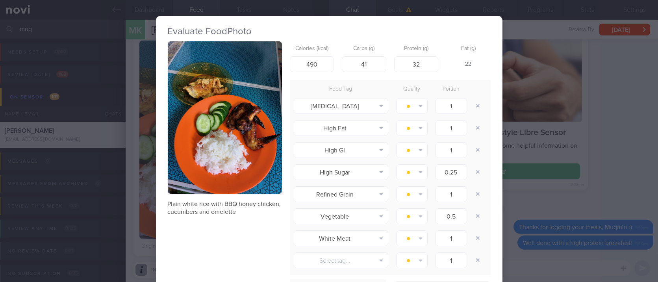
click at [541, 171] on div "Evaluate Food Photo Plain white rice with BBQ honey chicken, cucumbers and omel…" at bounding box center [329, 141] width 658 height 282
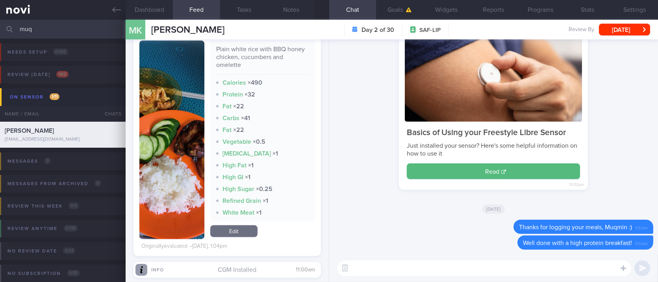
click at [395, 266] on textarea at bounding box center [484, 268] width 294 height 16
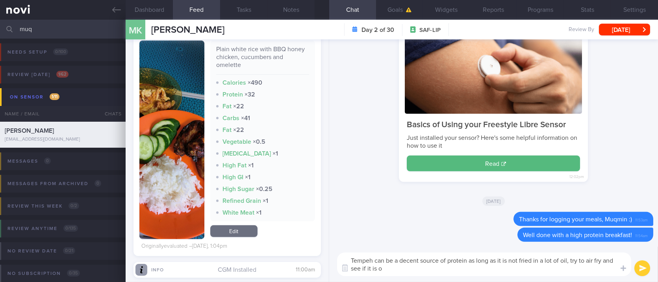
type textarea "Tempeh can be a decent source of protein as long as it is not fried in a lot of…"
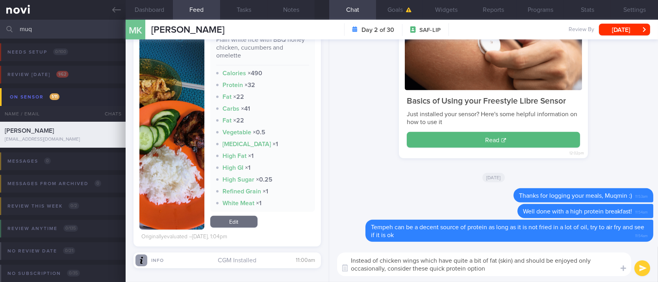
type textarea "Instead of chicken wings which have quite a bit of fat (skin) and should be enj…"
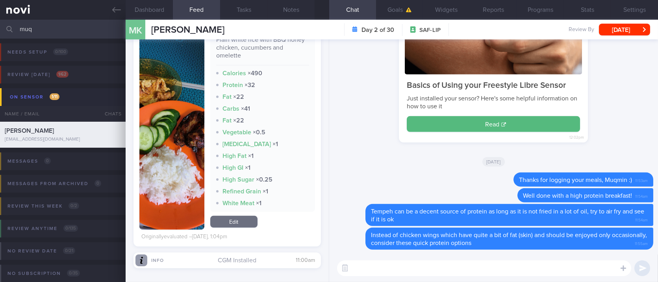
paste textarea "[Loremip Dol sitametc adipisc elitsed doeius](tempo://inc.utlabo.et/dolorema/al…"
type textarea "[Loremip Dol sitametc adipisc elitsed doeius](tempo://inc.utlabo.et/dolorema/al…"
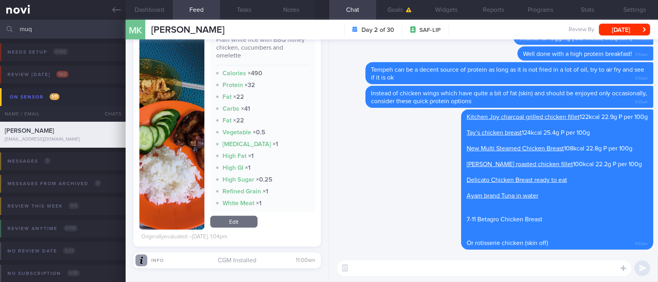
click at [520, 270] on textarea at bounding box center [484, 268] width 294 height 16
paste textarea "Here is a [compilation](https://docs.google.com/document/d/10Hn8hk1mtR8mpBLgIGf…"
type textarea "Here is a [compilation](https://docs.google.com/document/d/10Hn8hk1mtR8mpBLgIGf…"
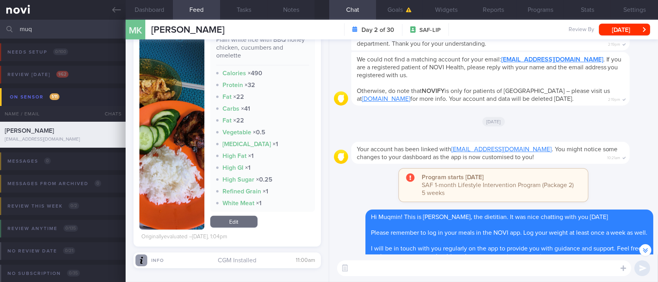
scroll to position [-1196, 0]
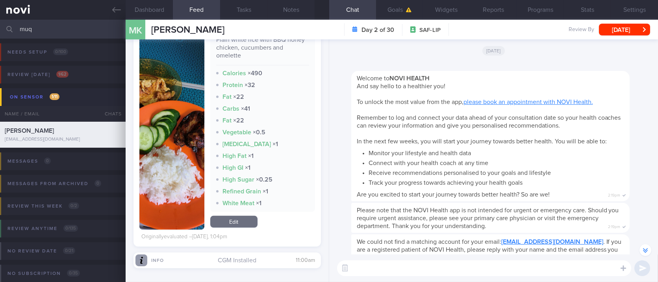
click at [113, 7] on icon at bounding box center [116, 10] width 9 height 9
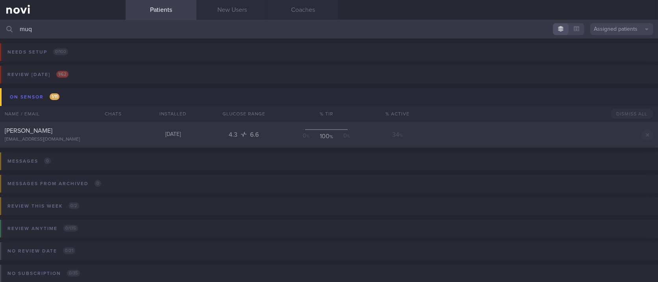
drag, startPoint x: 160, startPoint y: 32, endPoint x: -9, endPoint y: 31, distance: 168.7
click at [0, 31] on html "You are offline! Some functionality will be unavailable Patients New Users Coac…" at bounding box center [329, 141] width 658 height 282
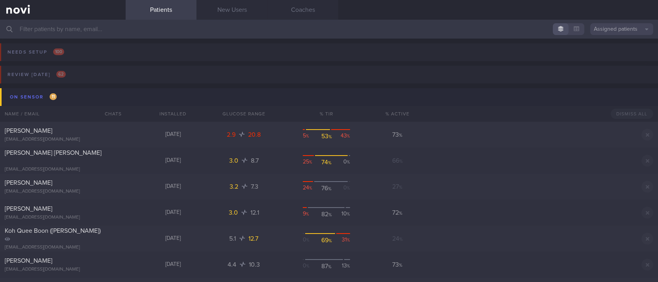
click at [143, 37] on input "text" at bounding box center [329, 29] width 658 height 19
click at [315, 105] on button "On sensor 11" at bounding box center [330, 97] width 661 height 18
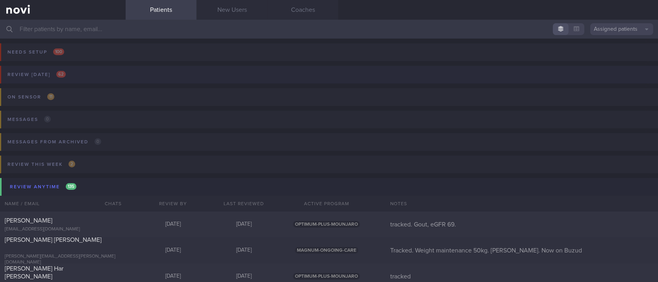
click at [165, 80] on button "Review today 62" at bounding box center [328, 77] width 661 height 22
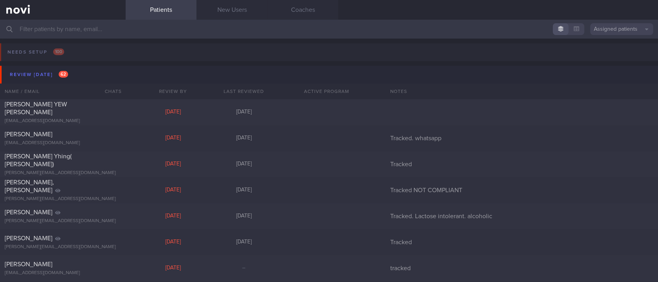
click at [167, 32] on input "text" at bounding box center [329, 29] width 658 height 19
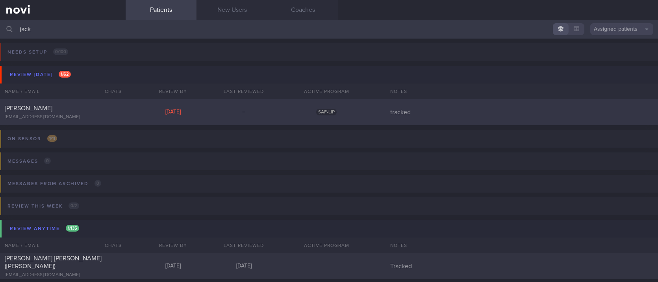
type input "jack"
click at [221, 121] on div "Jack Gao jack.shengyuan@hotmail.com Yesterday – SAF-LIP tracked" at bounding box center [329, 112] width 658 height 26
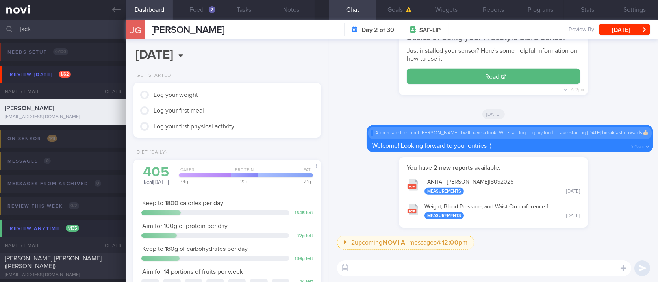
scroll to position [105, 168]
click at [208, 15] on button "Feed 2" at bounding box center [196, 10] width 47 height 20
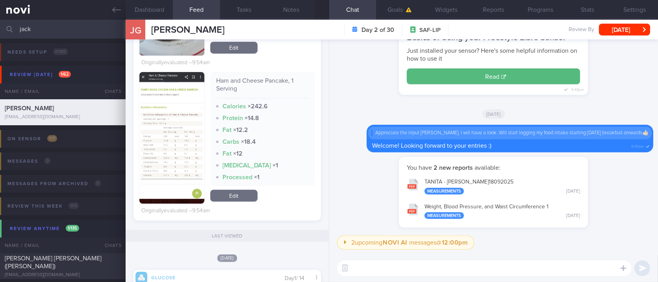
scroll to position [420, 0]
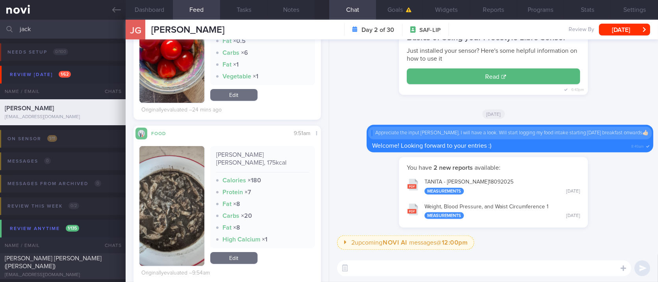
click at [173, 209] on button "button" at bounding box center [171, 206] width 65 height 120
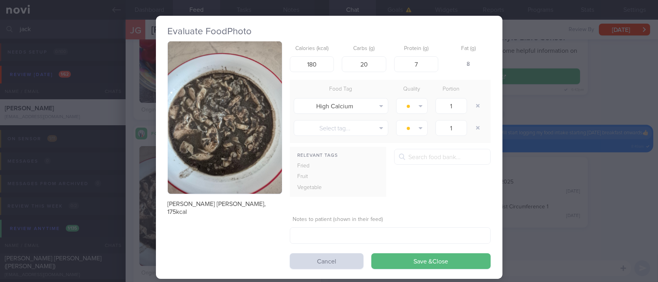
click at [246, 141] on button "button" at bounding box center [225, 117] width 114 height 152
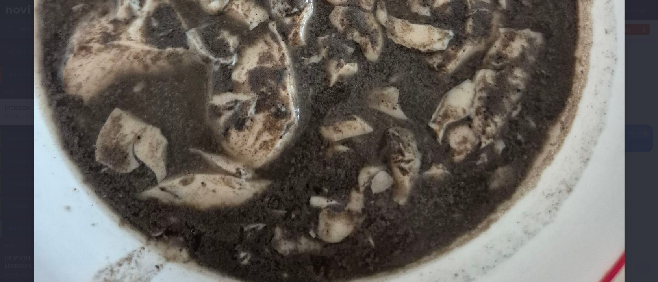
scroll to position [473, 0]
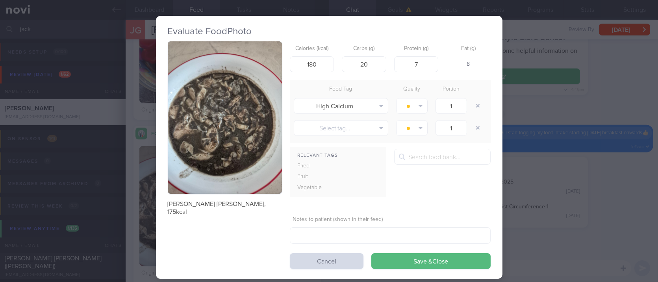
click at [555, 239] on div "Evaluate Food Photo Mr Bean Yin Yang Beancurd, 175kcal Calories (kcal) 180 Carb…" at bounding box center [329, 141] width 658 height 282
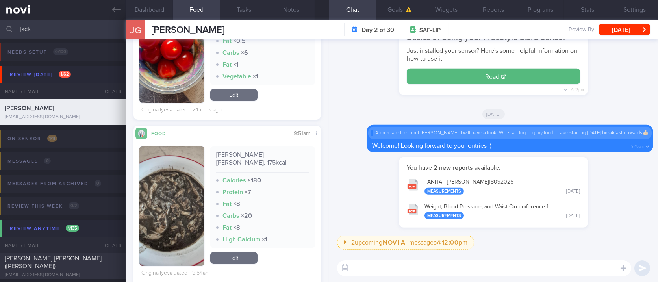
click at [413, 270] on textarea at bounding box center [484, 268] width 294 height 16
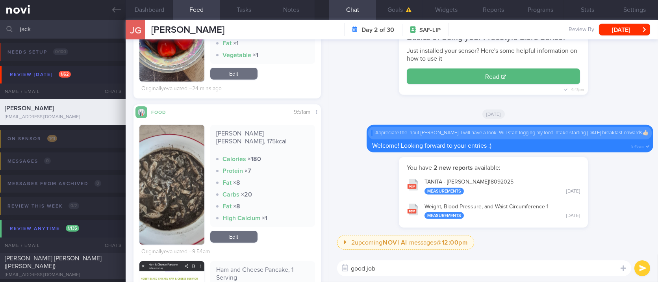
scroll to position [525, 0]
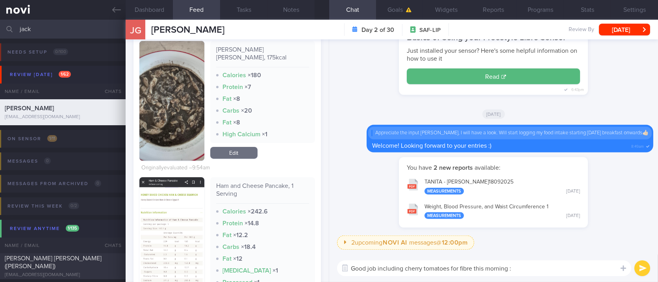
type textarea "Good job including cherry tomatoes for fibre this morning :)"
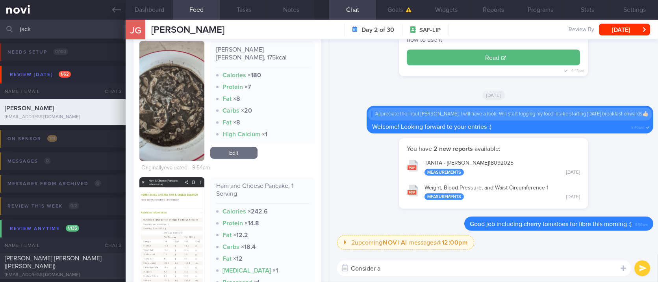
click at [191, 223] on img "button" at bounding box center [171, 243] width 65 height 132
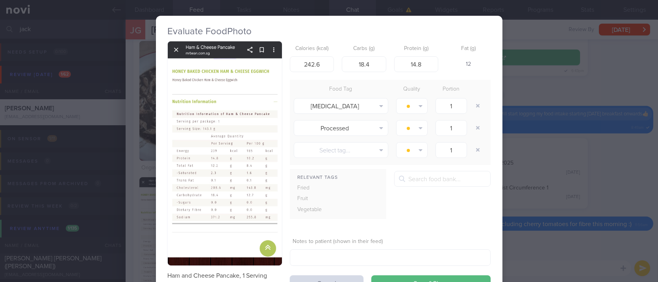
click at [231, 156] on button "button" at bounding box center [225, 153] width 114 height 224
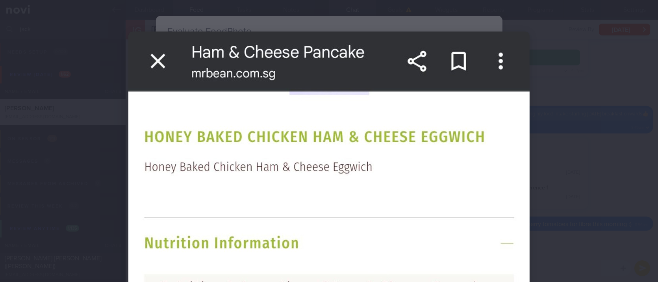
click at [570, 197] on div at bounding box center [329, 141] width 658 height 282
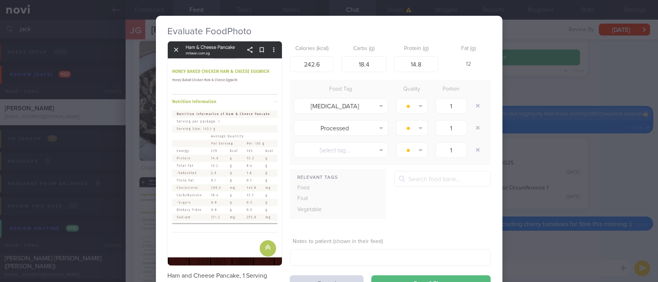
click at [534, 232] on div "Evaluate Food Photo Ham and Cheese Pancake, 1 Serving Calories (kcal) 242.6 Car…" at bounding box center [329, 141] width 658 height 282
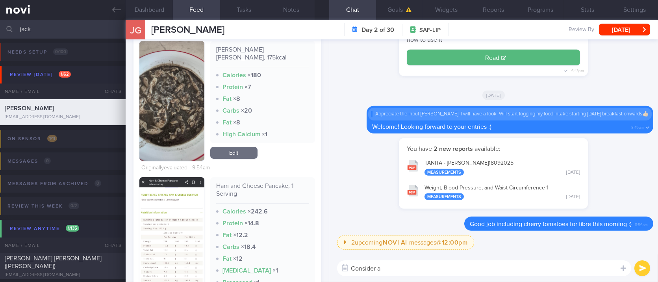
click at [464, 278] on div "Consider a Consider a ​ Consider a ​" at bounding box center [493, 269] width 329 height 28
click at [461, 270] on textarea "Consider a" at bounding box center [484, 268] width 294 height 16
type textarea "Y"
type textarea "Beancurd - was there any sugar in it? :)"
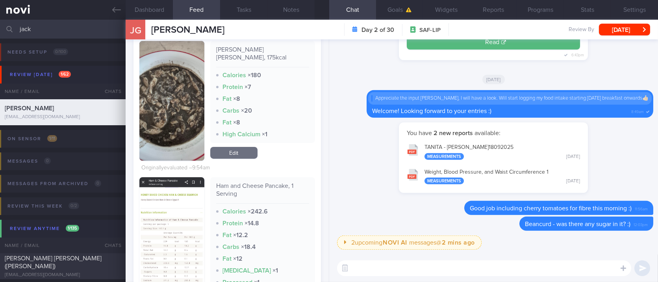
drag, startPoint x: 38, startPoint y: 28, endPoint x: -9, endPoint y: 32, distance: 46.6
click at [0, 32] on html "You are offline! Some functionality will be unavailable Patients New Users Coac…" at bounding box center [329, 141] width 658 height 282
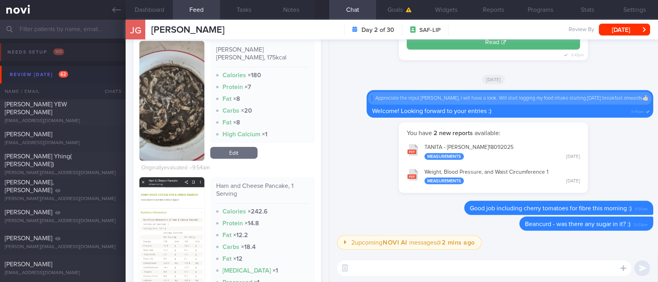
drag, startPoint x: 112, startPoint y: 10, endPoint x: 394, endPoint y: 72, distance: 289.6
click at [112, 10] on link at bounding box center [63, 10] width 126 height 20
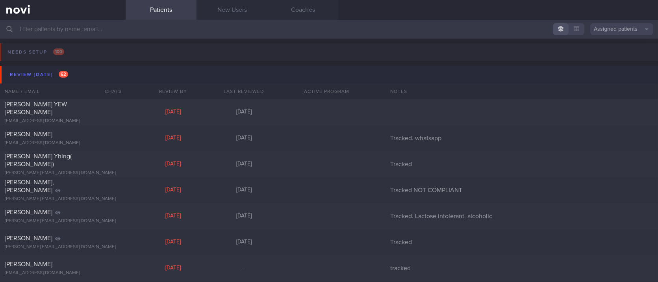
click at [88, 75] on button "Review today 62" at bounding box center [330, 75] width 661 height 18
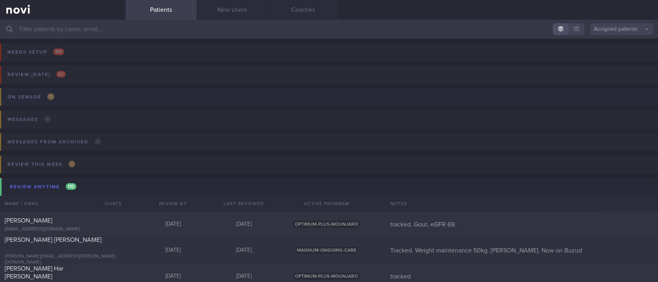
click at [100, 95] on button "On sensor 11" at bounding box center [328, 99] width 661 height 22
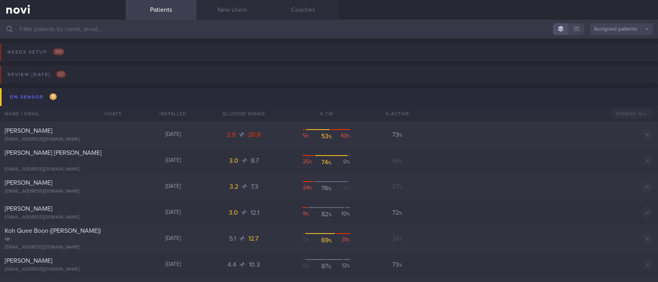
click at [106, 99] on button "On sensor 11" at bounding box center [330, 97] width 661 height 18
